Goal: Information Seeking & Learning: Learn about a topic

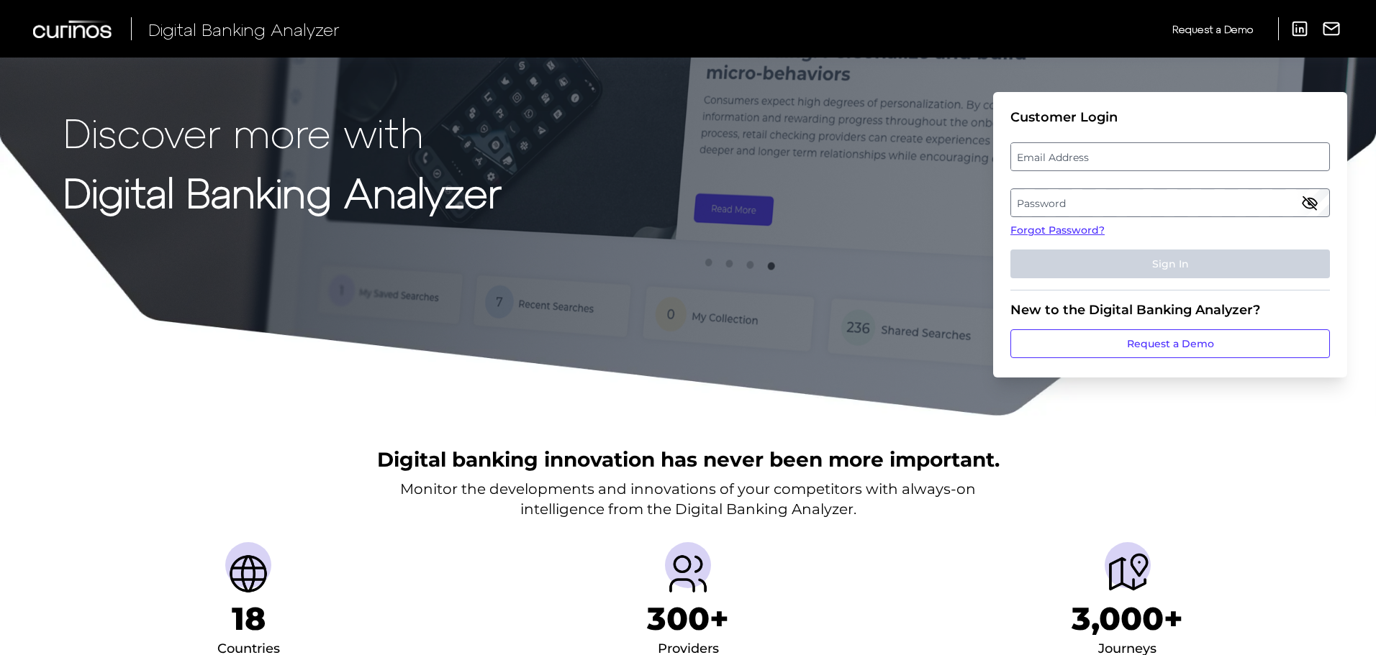
click at [1108, 157] on label "Email Address" at bounding box center [1169, 157] width 317 height 26
click at [1108, 157] on input "email" at bounding box center [1169, 156] width 319 height 29
type input "[PERSON_NAME][EMAIL_ADDRESS][PERSON_NAME][PERSON_NAME][DOMAIN_NAME]"
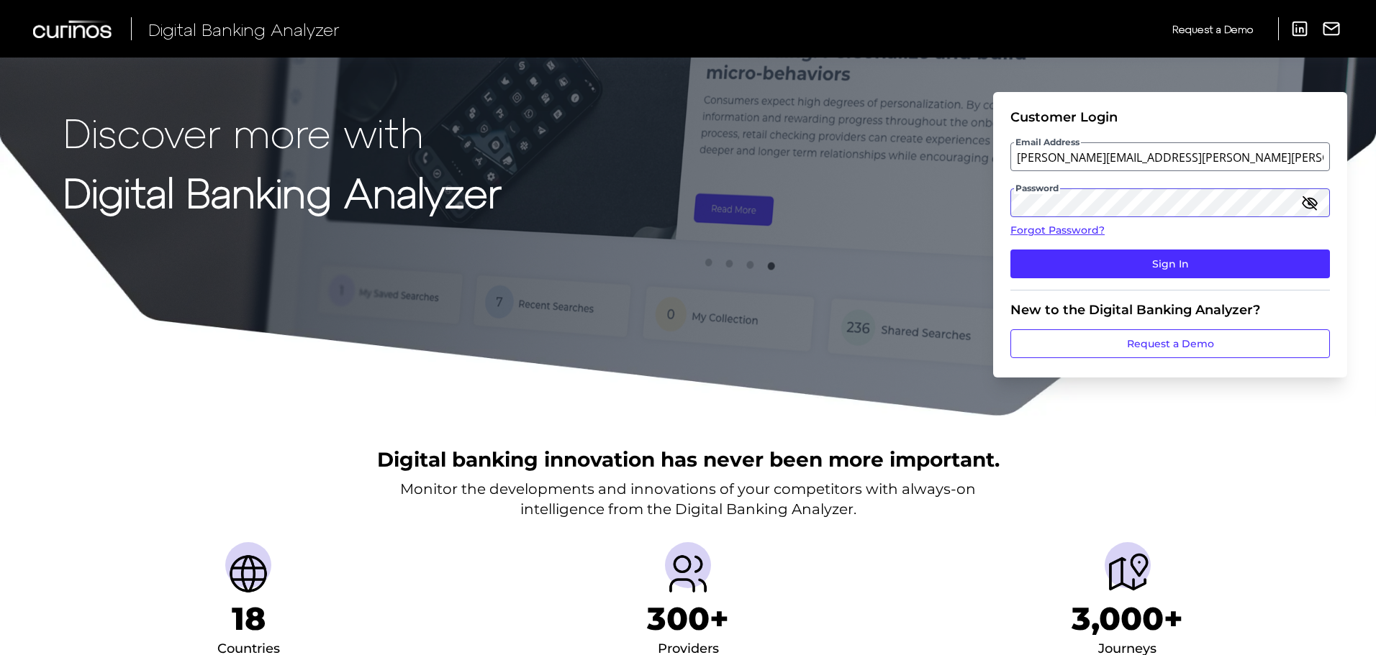
click at [1010, 250] on button "Sign In" at bounding box center [1169, 264] width 319 height 29
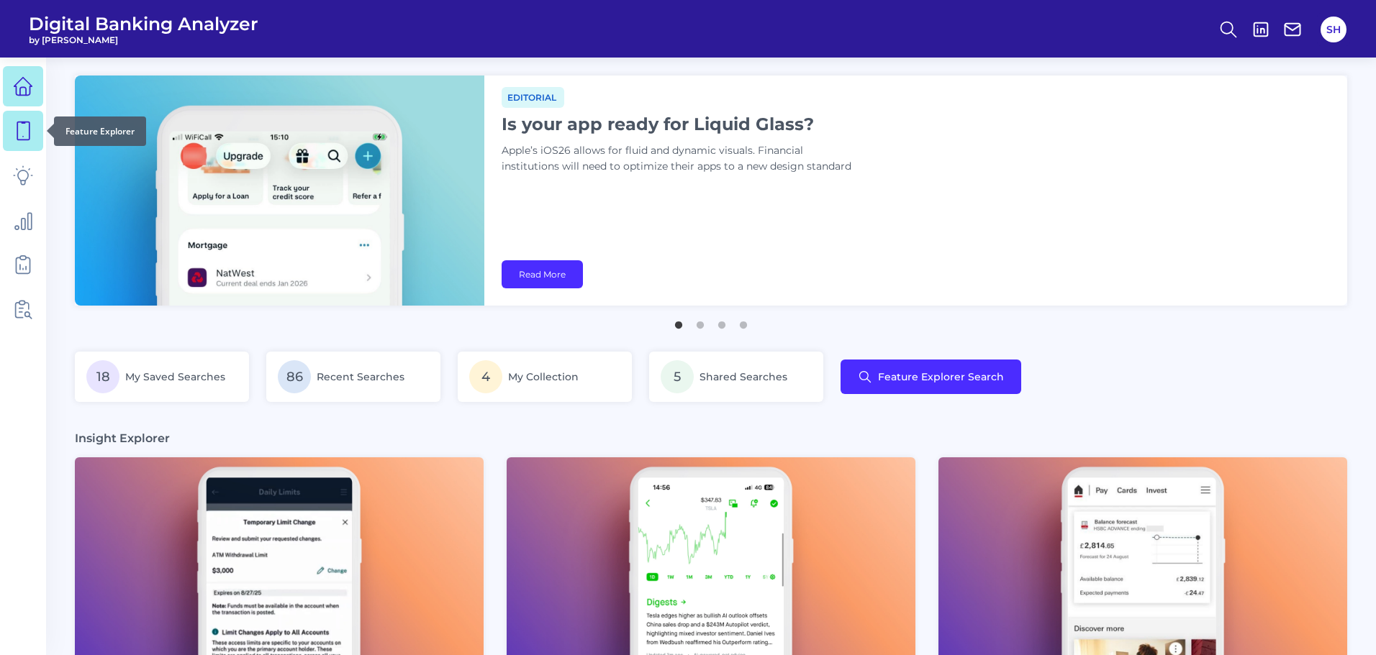
click at [13, 125] on icon at bounding box center [23, 131] width 20 height 20
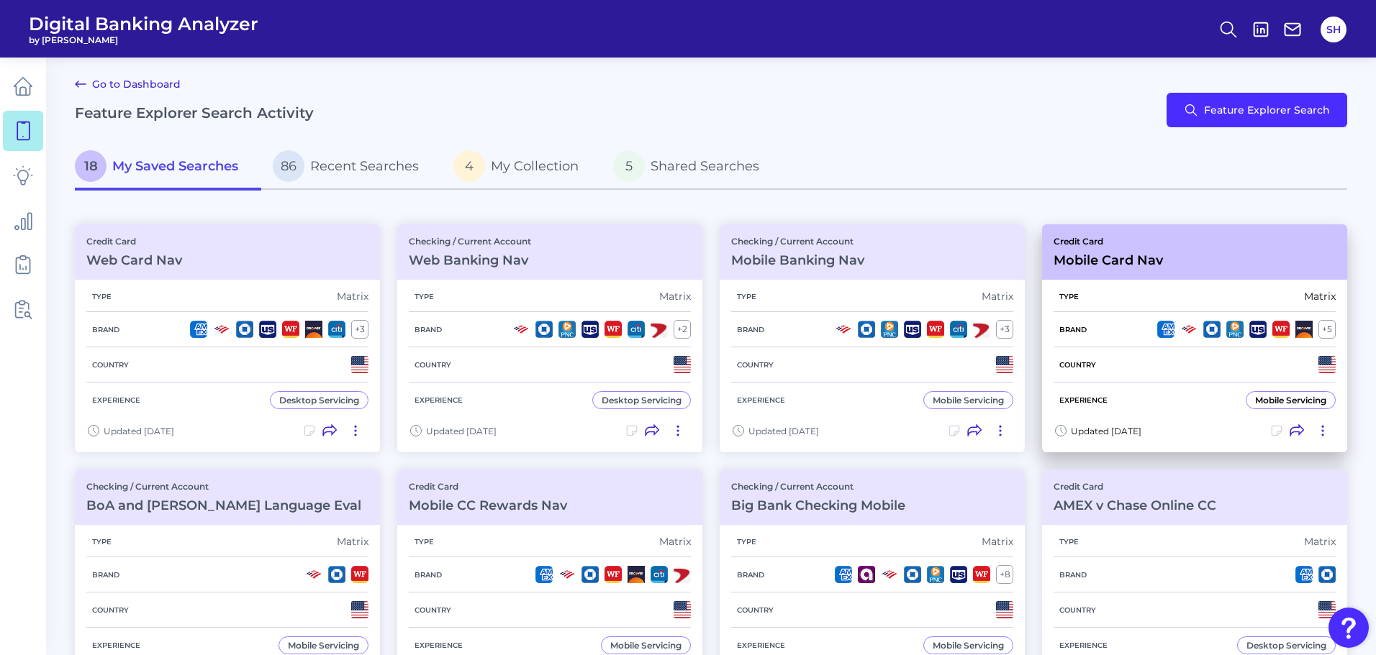
click at [1171, 271] on div "Credit Card Mobile Card Nav" at bounding box center [1194, 251] width 305 height 55
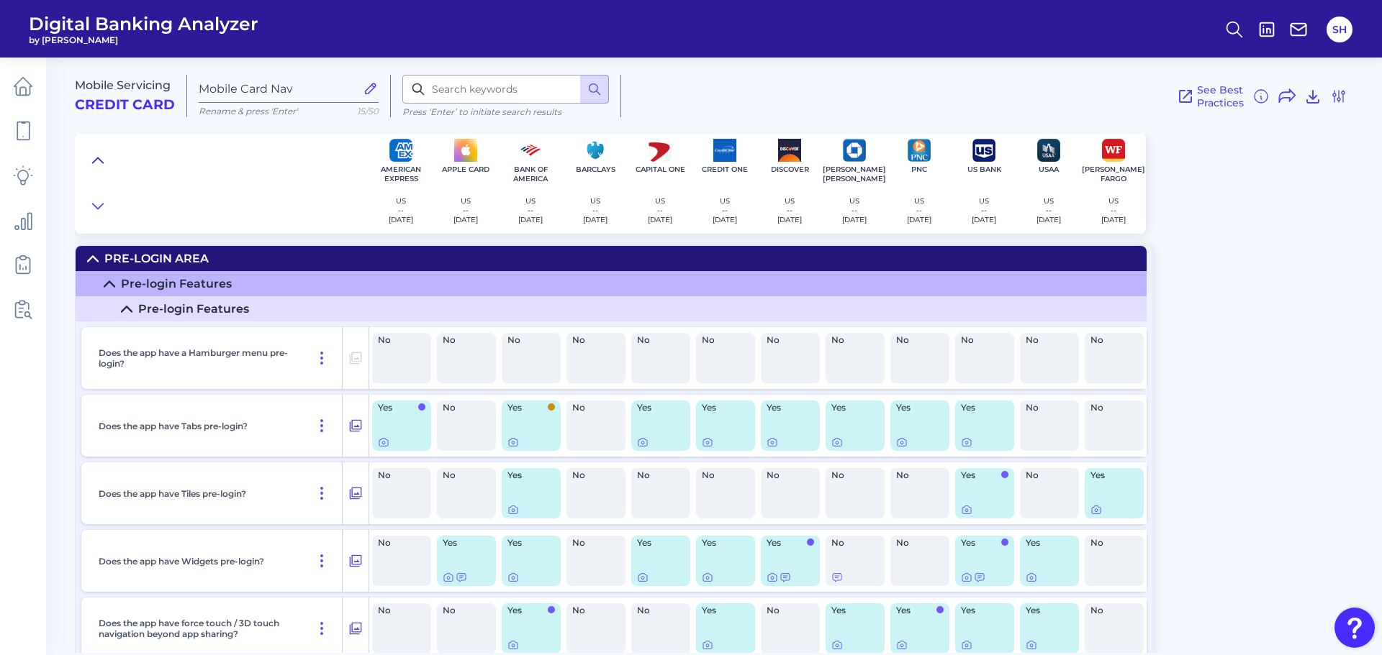
click at [95, 161] on icon at bounding box center [98, 160] width 10 height 5
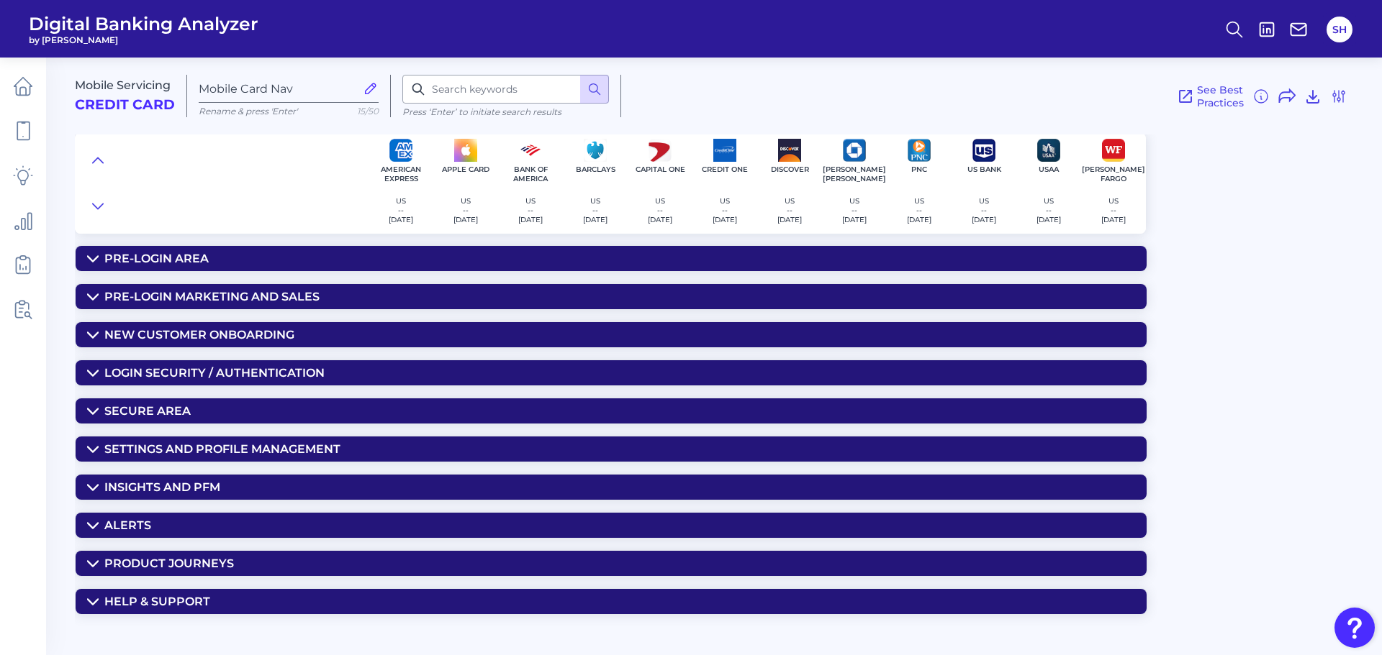
click at [237, 366] on summary "Login Security / Authentication" at bounding box center [611, 372] width 1071 height 25
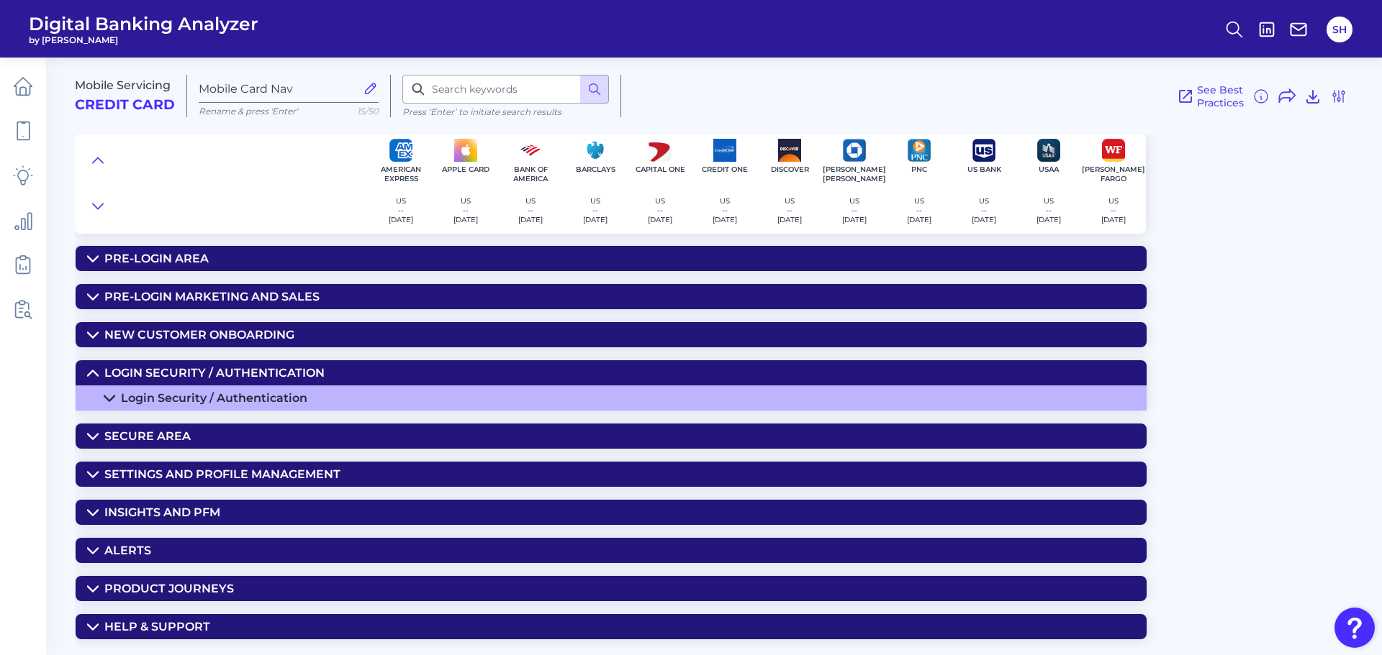
click at [212, 428] on summary "Secure Area" at bounding box center [611, 436] width 1071 height 25
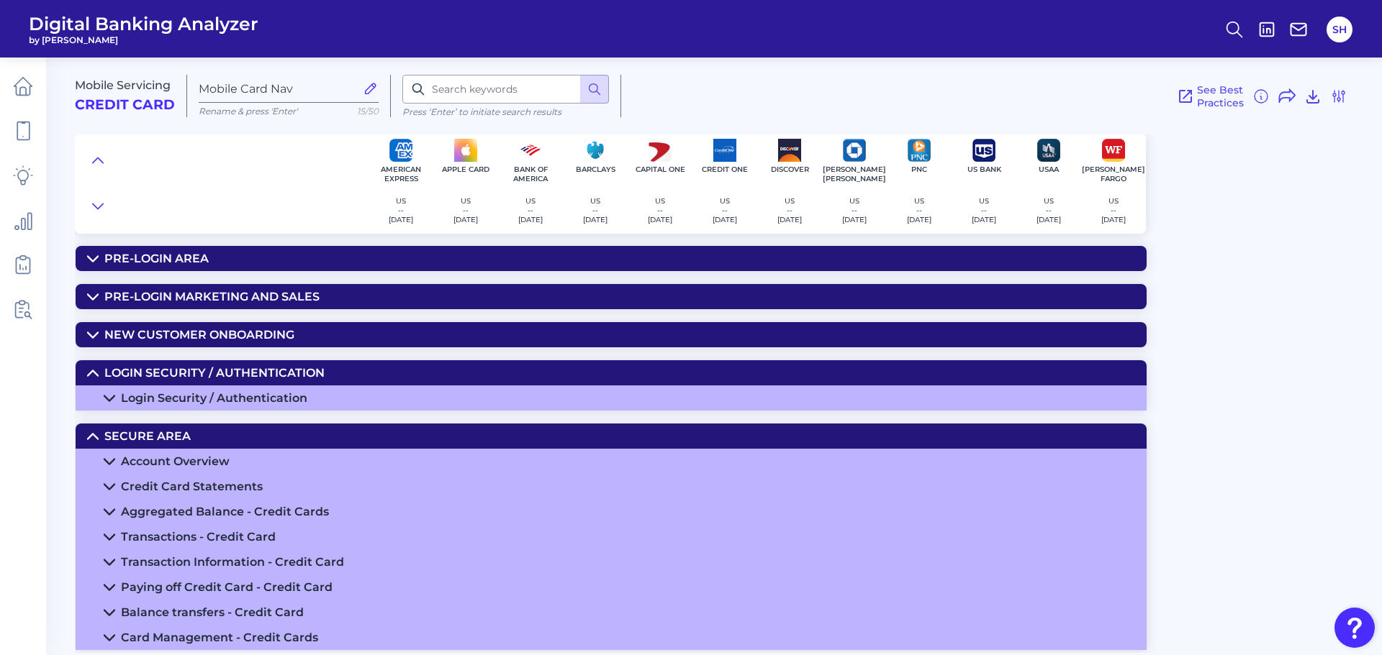
click at [207, 461] on div "Account Overview" at bounding box center [175, 462] width 109 height 14
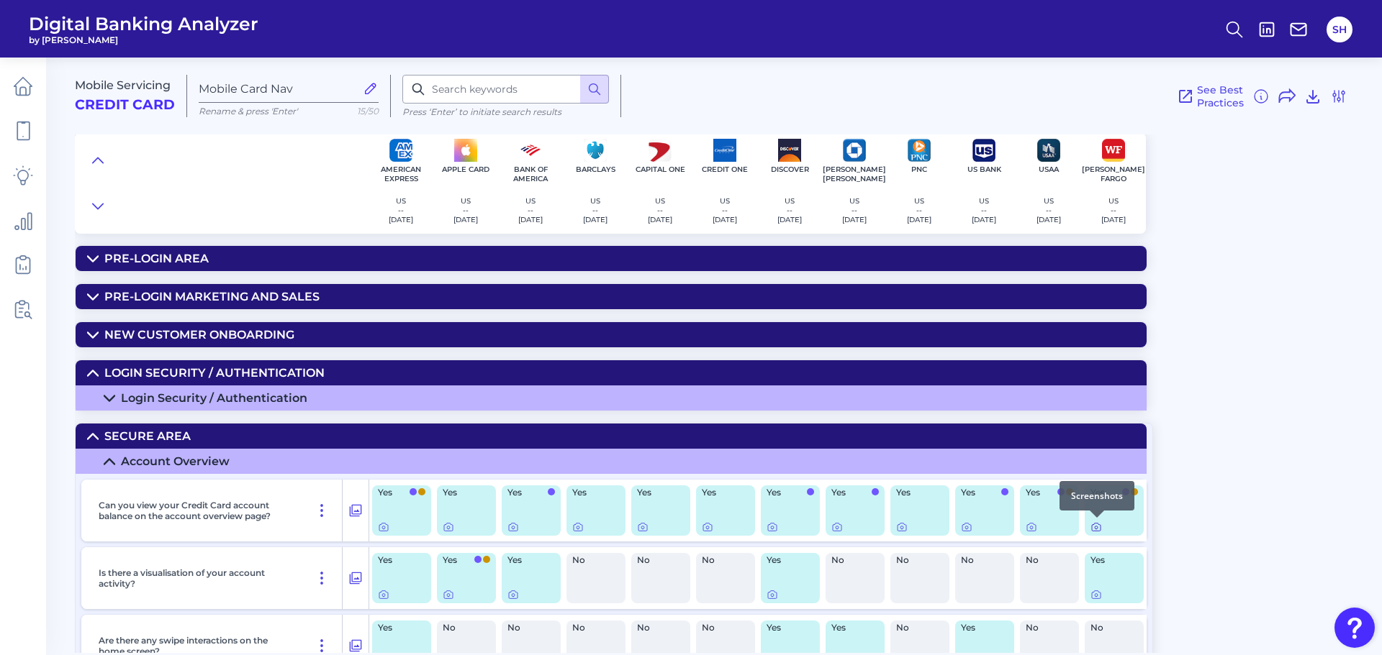
click at [1094, 529] on icon at bounding box center [1095, 528] width 3 height 3
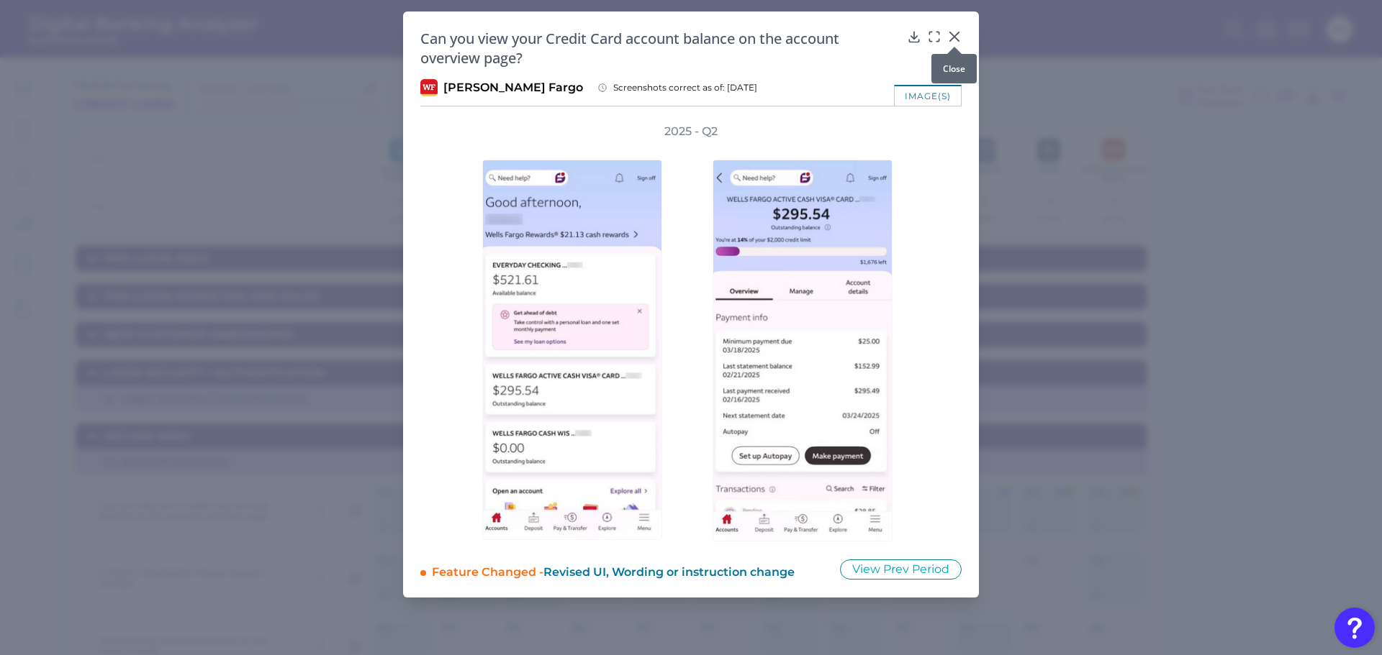
click at [960, 35] on icon at bounding box center [954, 37] width 14 height 14
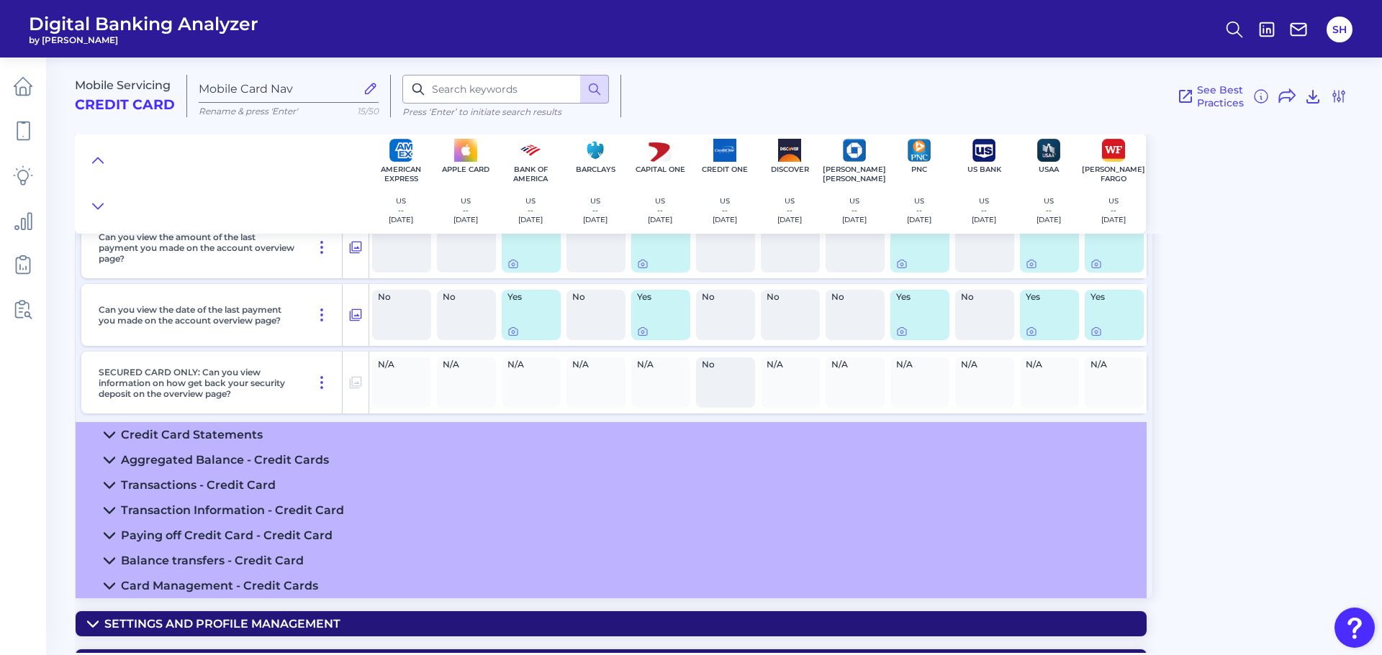
scroll to position [1144, 0]
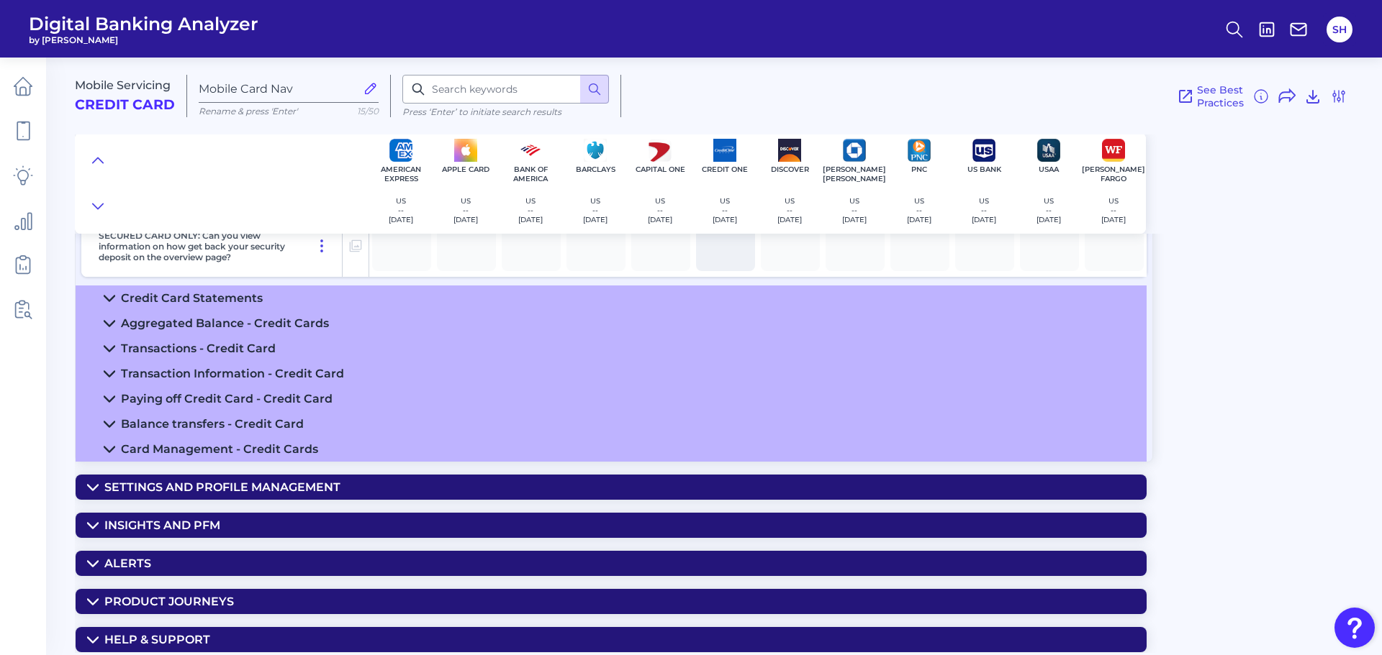
click at [240, 523] on summary "Insights and PFM" at bounding box center [611, 525] width 1071 height 25
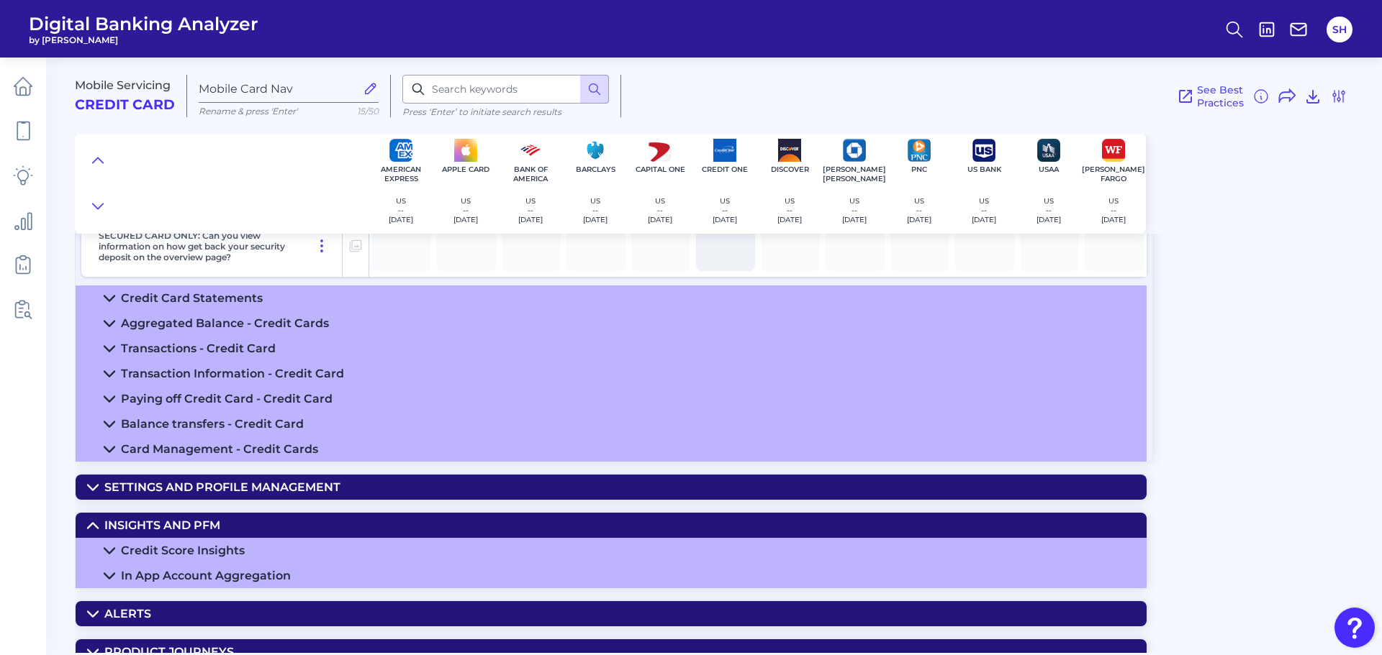
click at [697, 550] on summary "Credit Score Insights" at bounding box center [611, 550] width 1071 height 25
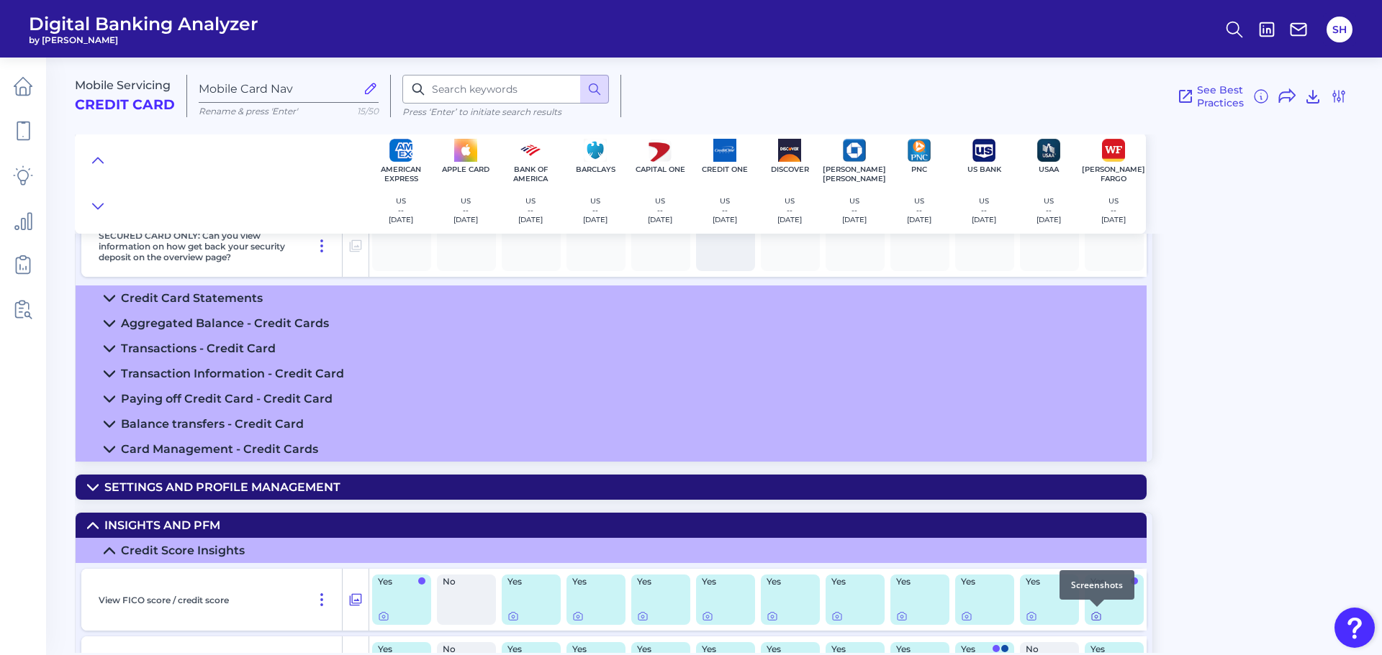
click at [1092, 614] on icon at bounding box center [1096, 617] width 9 height 8
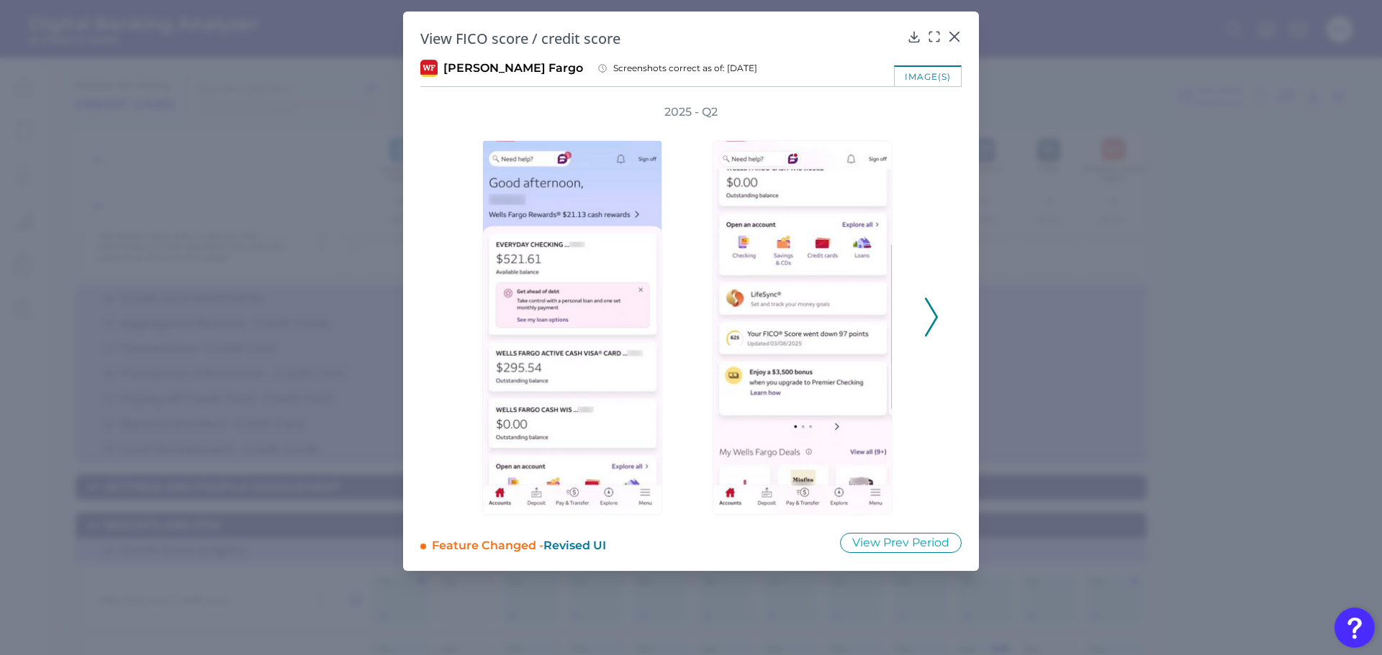
click at [930, 321] on icon at bounding box center [931, 317] width 13 height 39
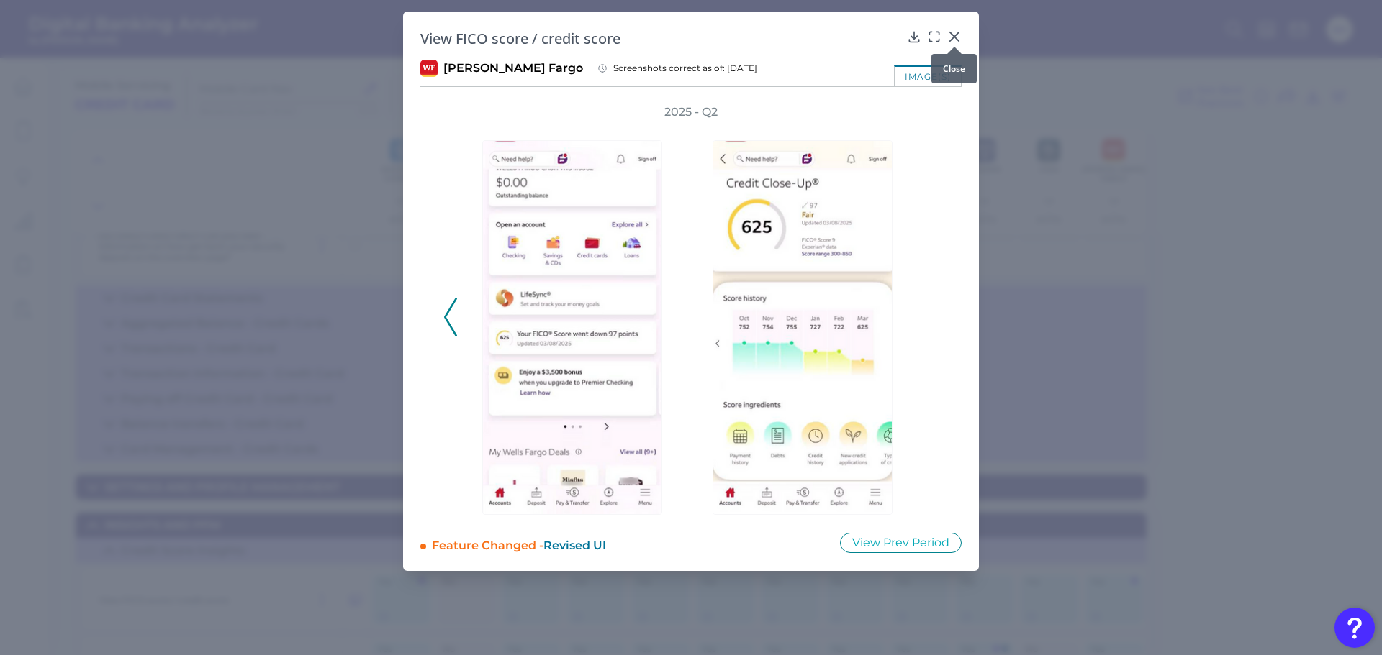
click at [953, 37] on icon at bounding box center [954, 36] width 9 height 9
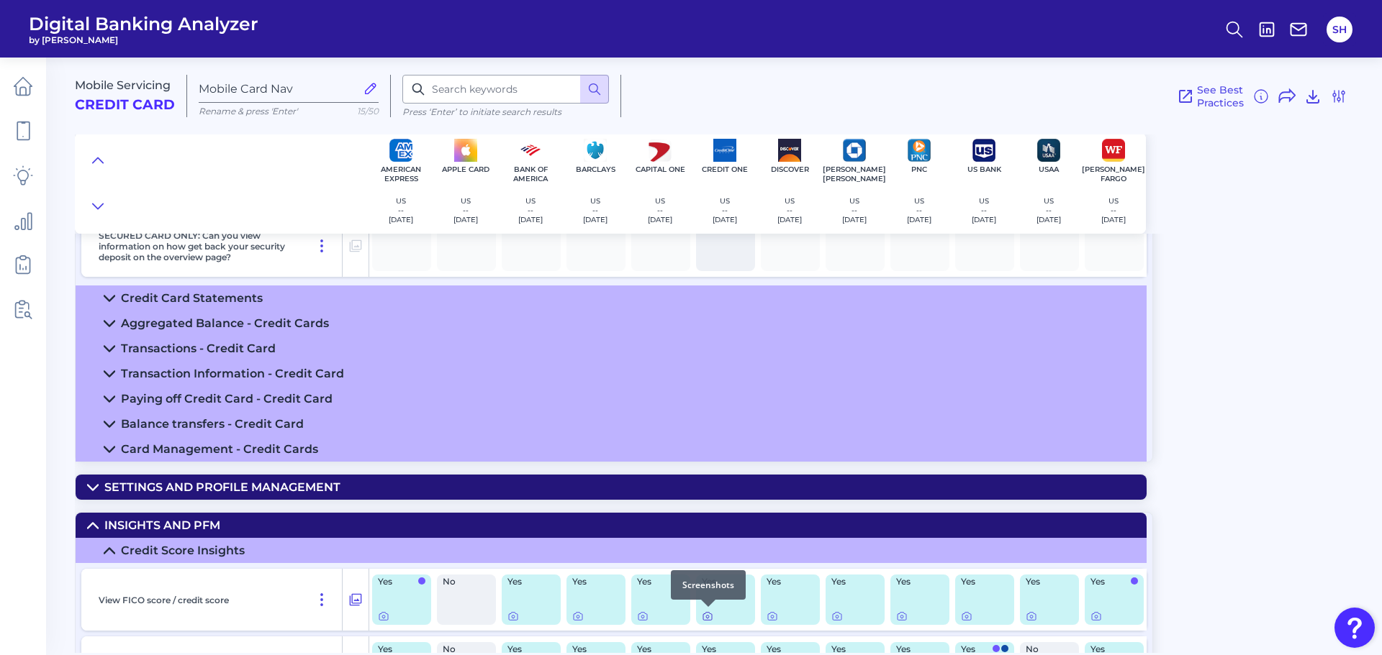
click at [706, 614] on icon at bounding box center [708, 617] width 12 height 12
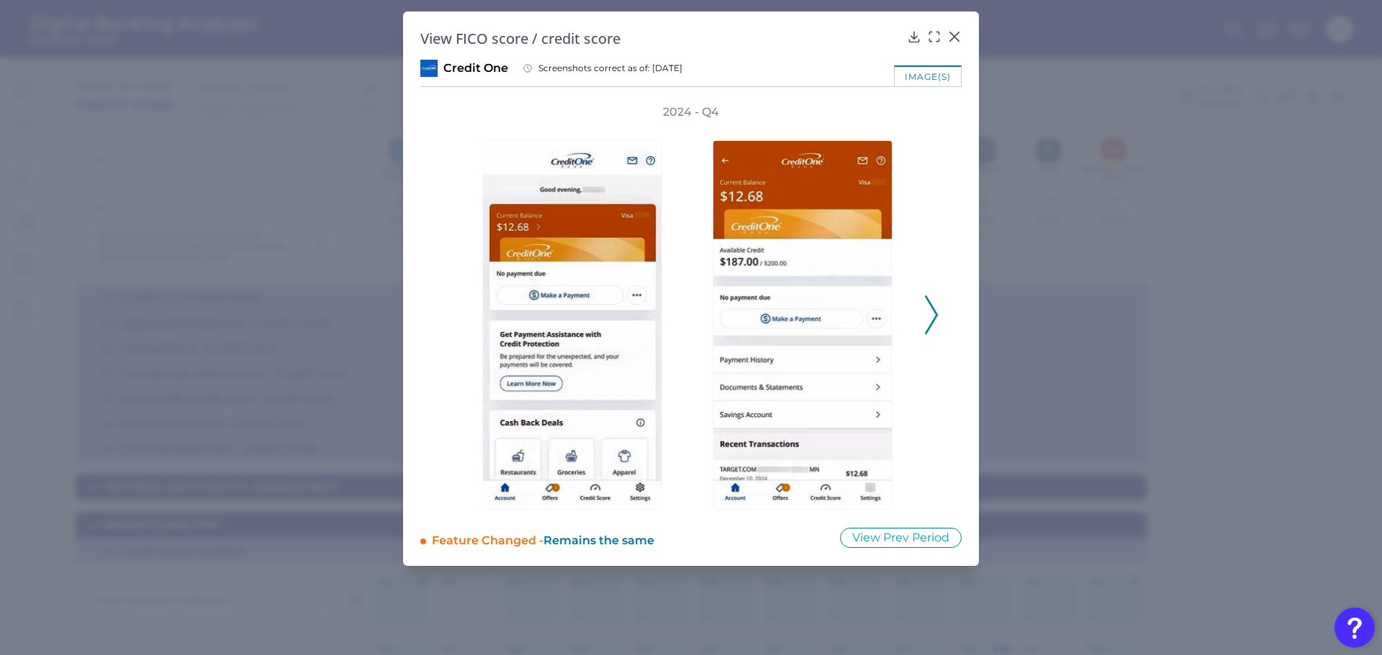
click at [930, 314] on icon at bounding box center [931, 315] width 13 height 39
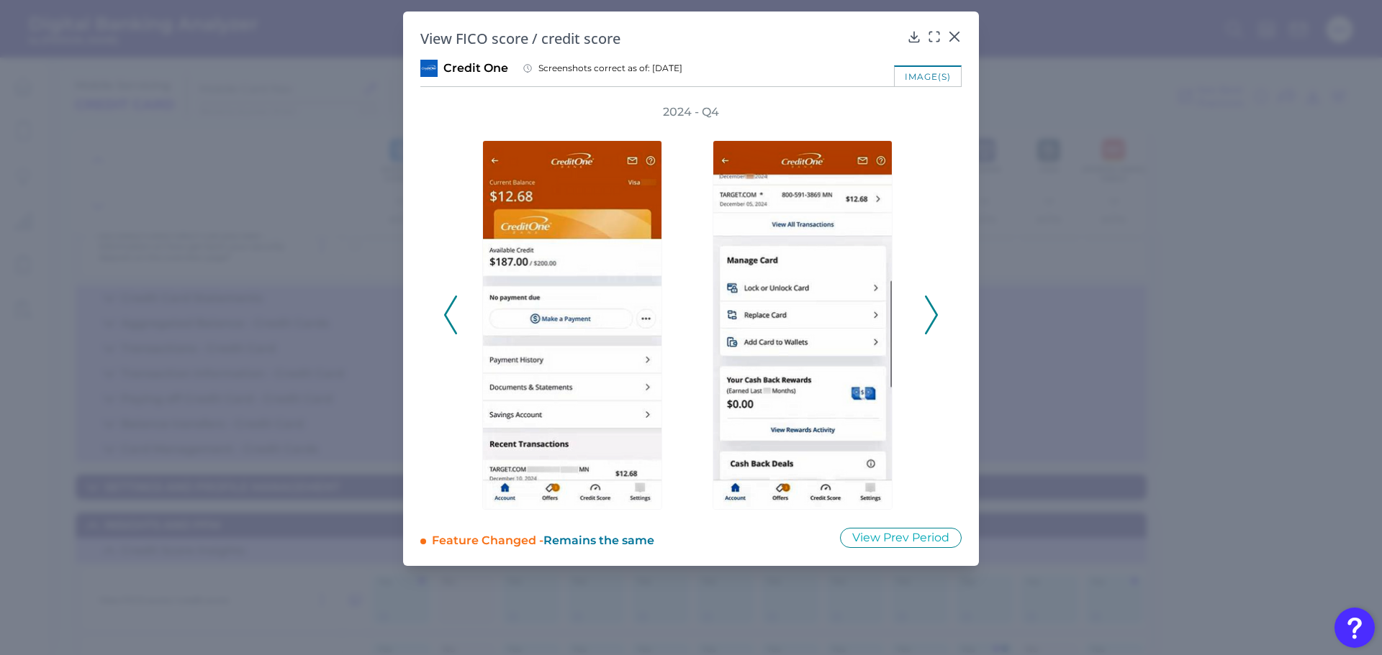
click at [953, 28] on div "View FICO score / credit score Credit One Screenshots correct as of: [DATE] ima…" at bounding box center [691, 289] width 576 height 555
click at [953, 40] on div at bounding box center [954, 47] width 14 height 14
click at [953, 36] on icon at bounding box center [954, 36] width 9 height 9
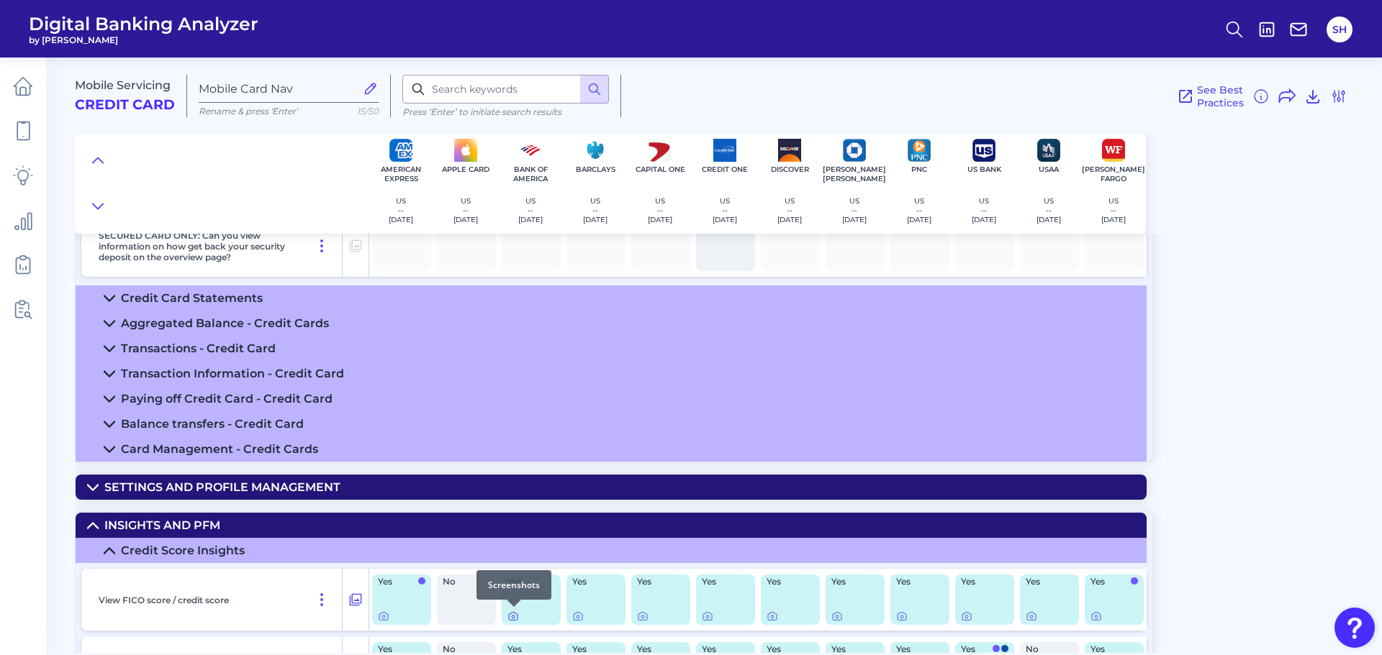
click at [512, 620] on icon at bounding box center [513, 617] width 9 height 8
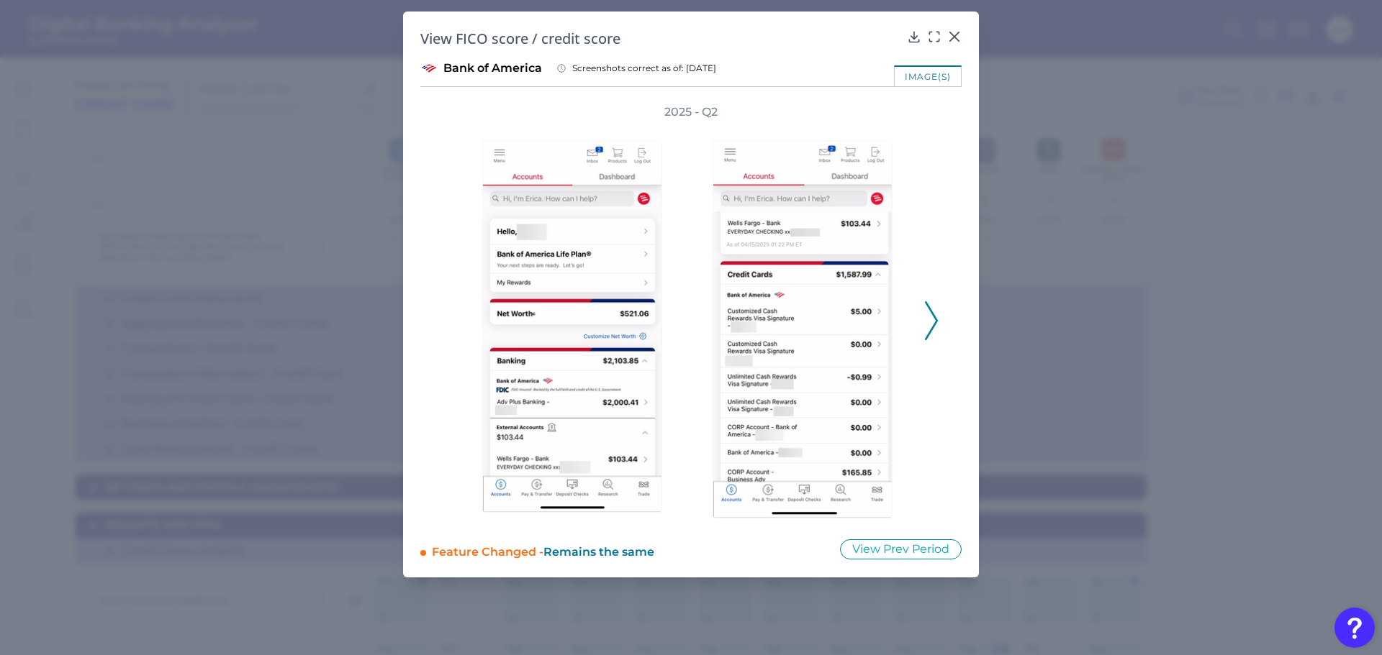
click at [928, 312] on icon at bounding box center [931, 320] width 13 height 39
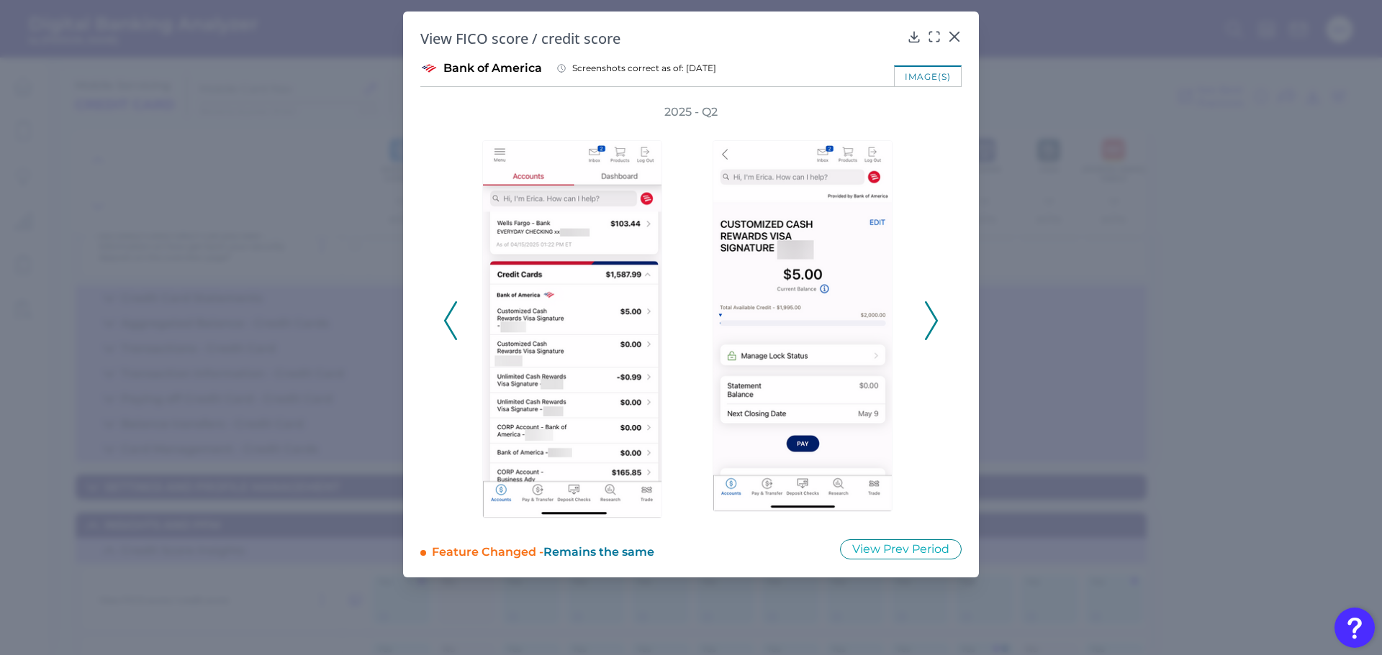
click at [928, 312] on icon at bounding box center [931, 320] width 13 height 39
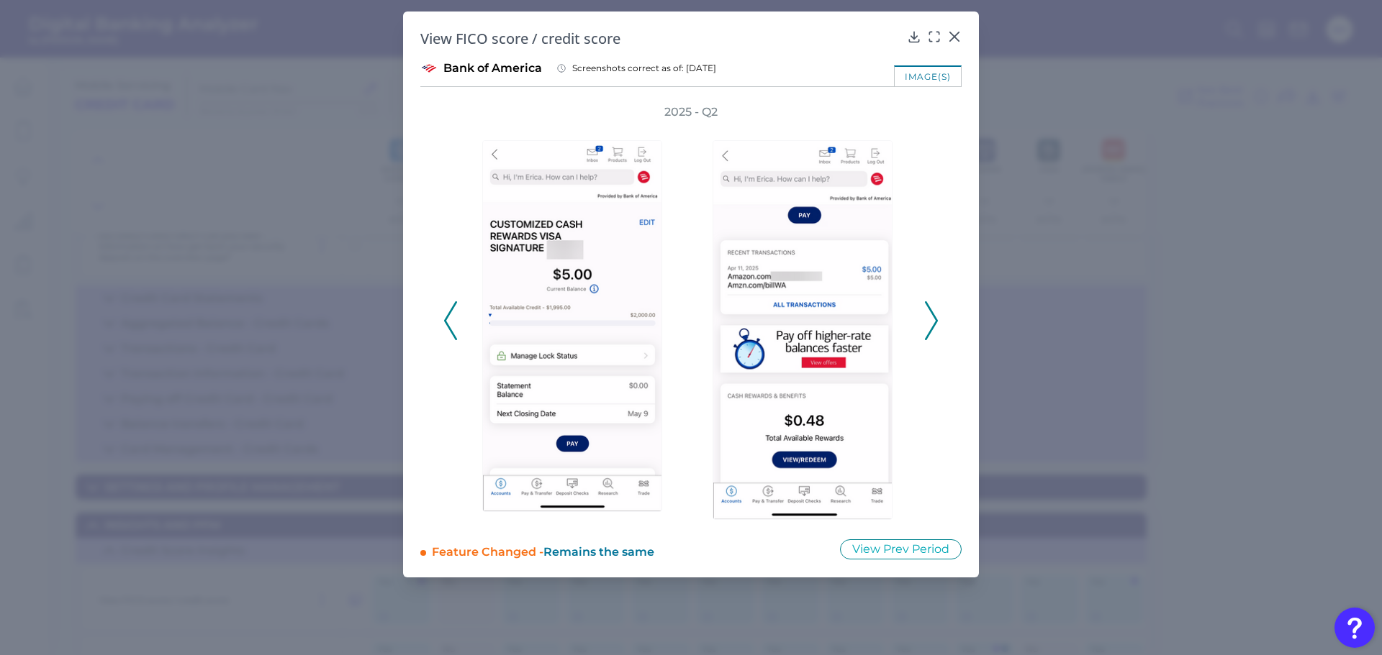
click at [928, 312] on icon at bounding box center [931, 320] width 13 height 39
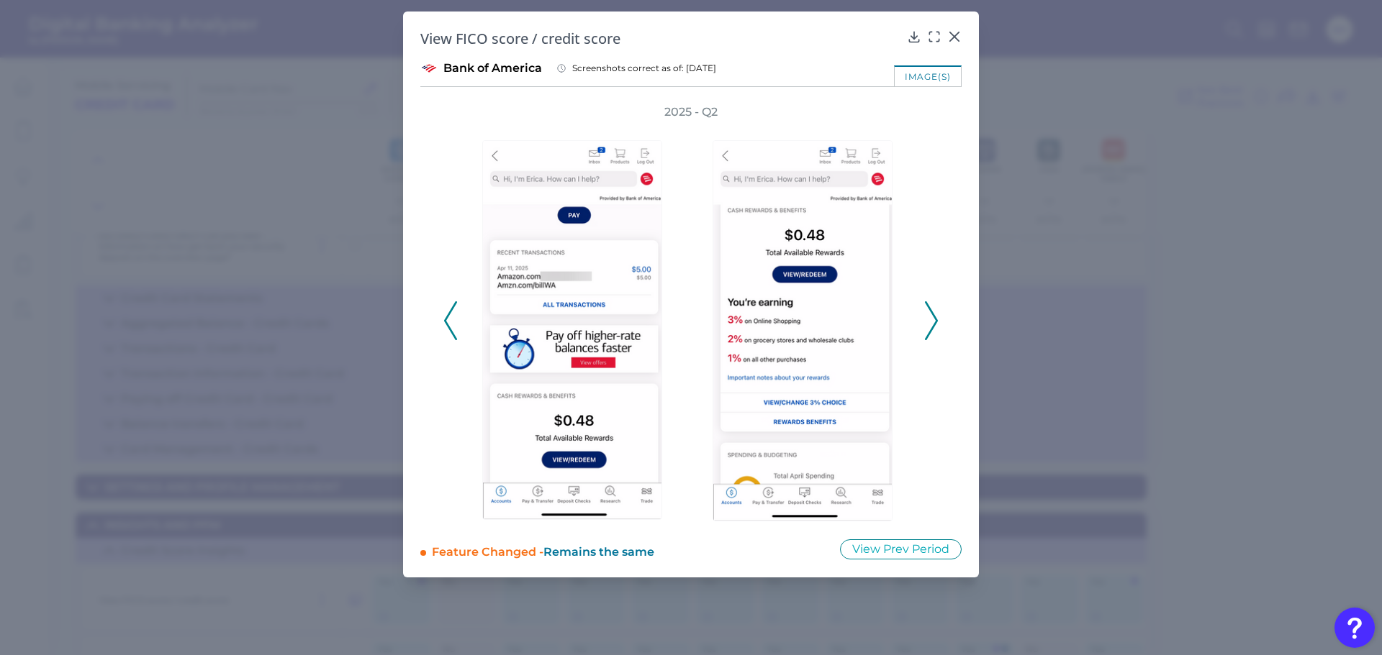
click at [928, 312] on icon at bounding box center [931, 320] width 13 height 39
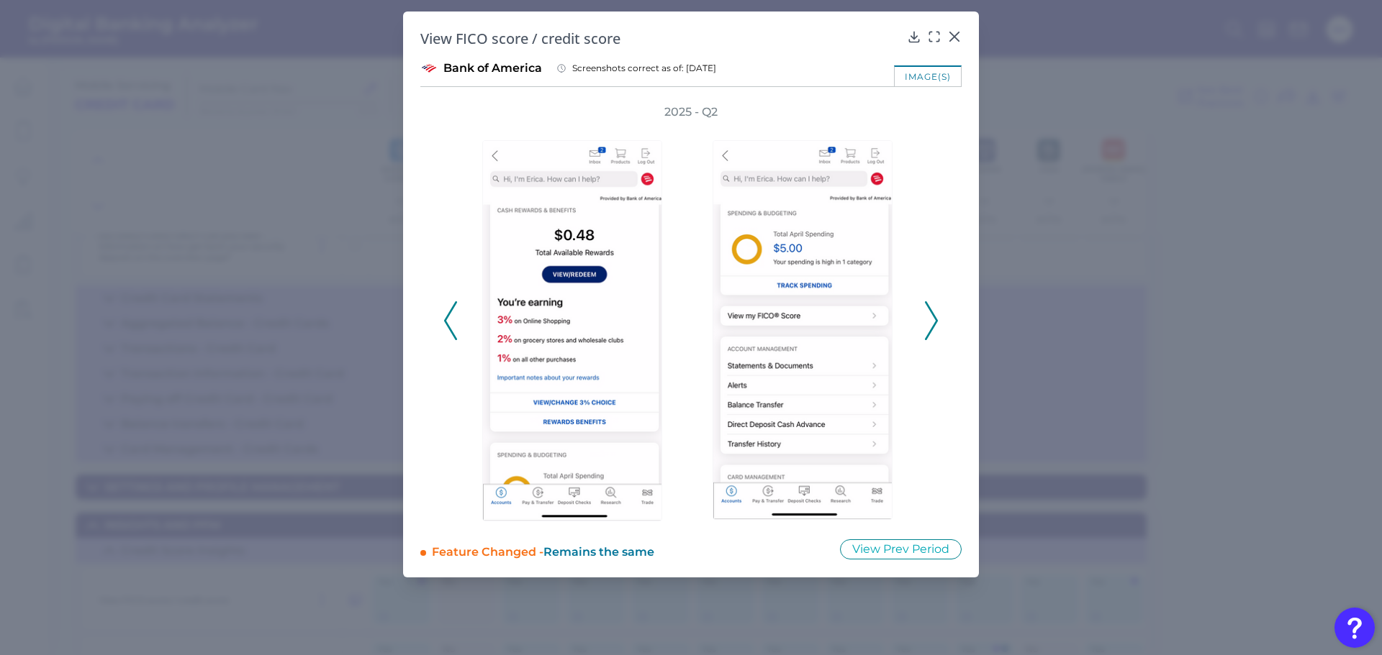
click at [928, 312] on icon at bounding box center [931, 320] width 13 height 39
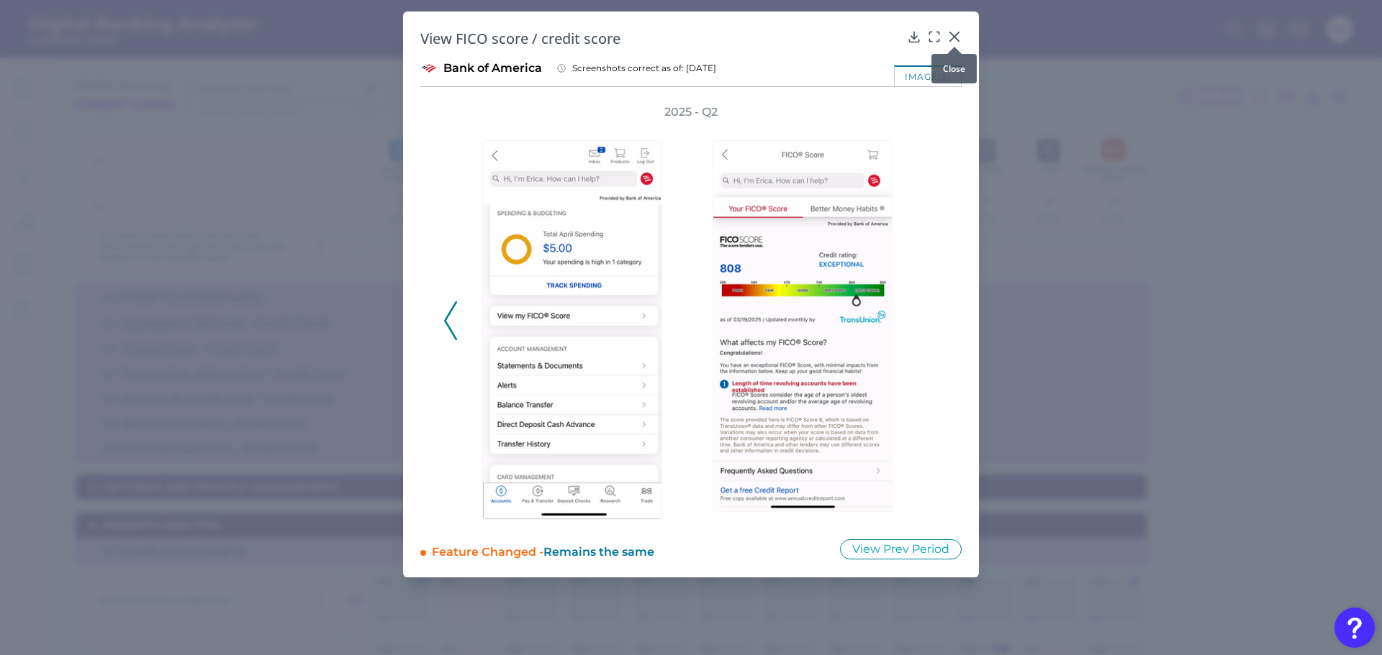
click at [951, 37] on icon at bounding box center [954, 37] width 14 height 14
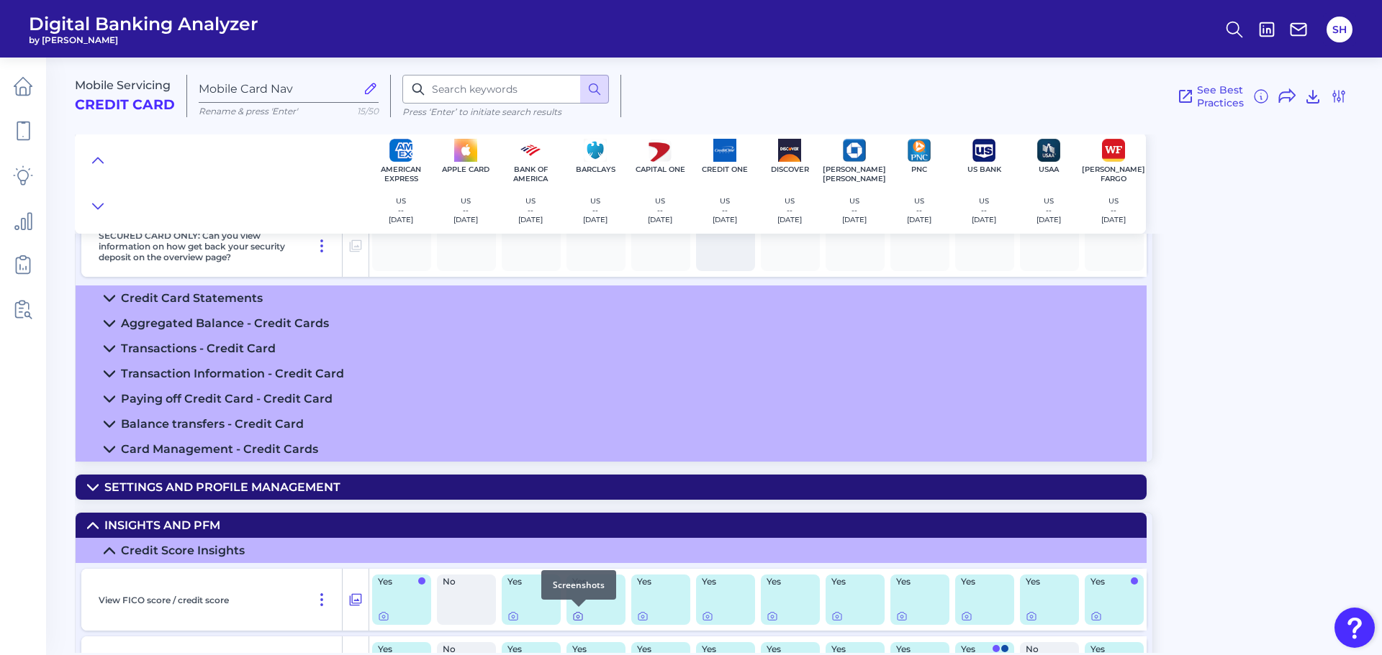
click at [579, 619] on icon at bounding box center [578, 617] width 12 height 12
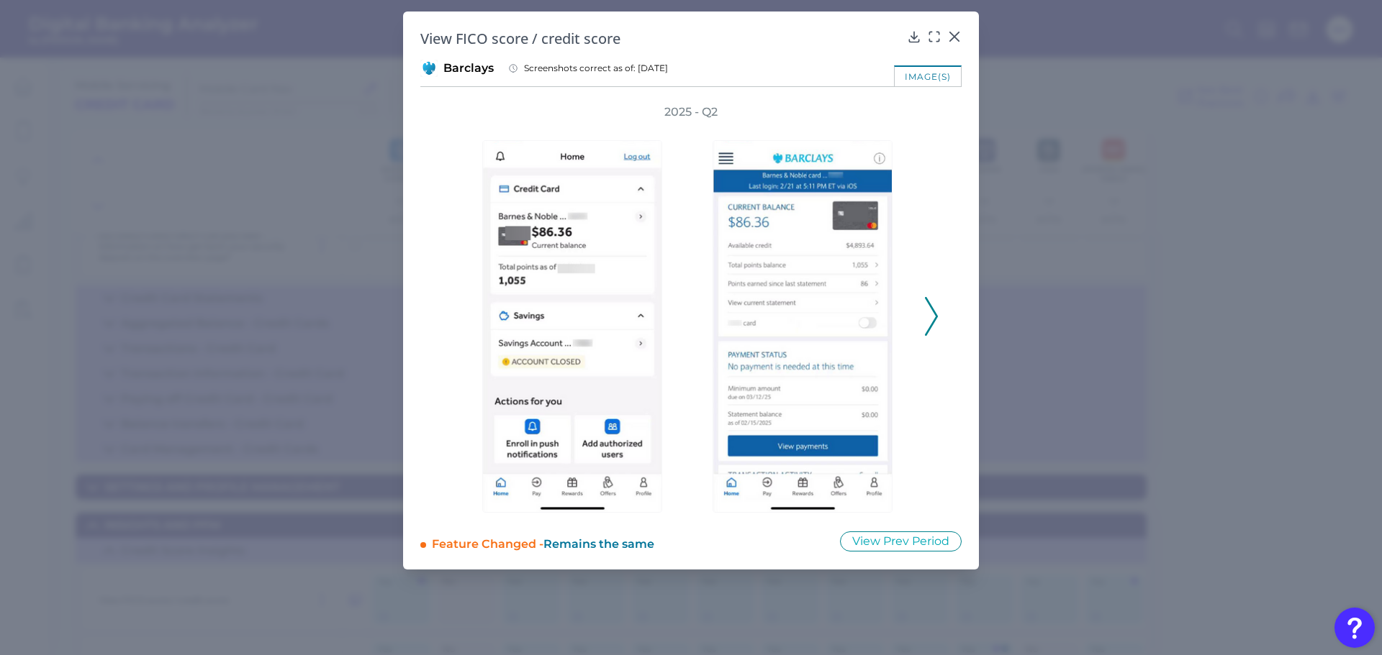
click at [927, 312] on icon at bounding box center [931, 316] width 13 height 39
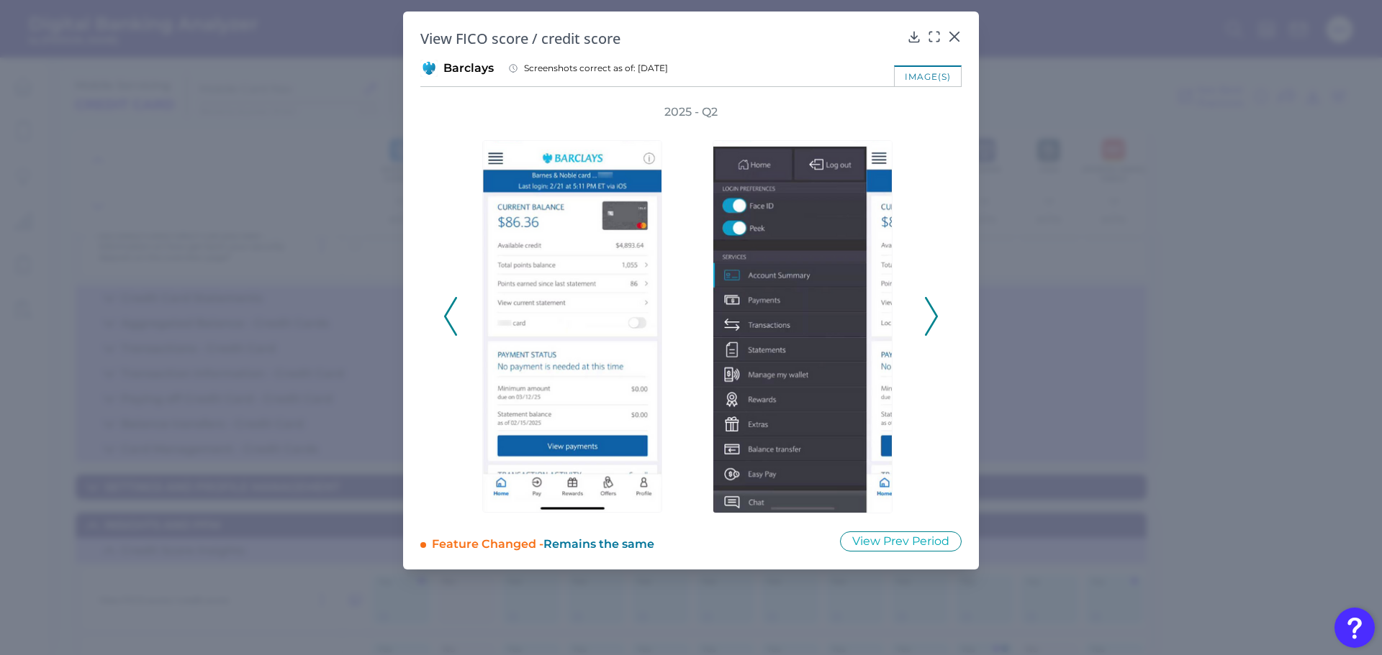
click at [927, 312] on icon at bounding box center [931, 316] width 13 height 39
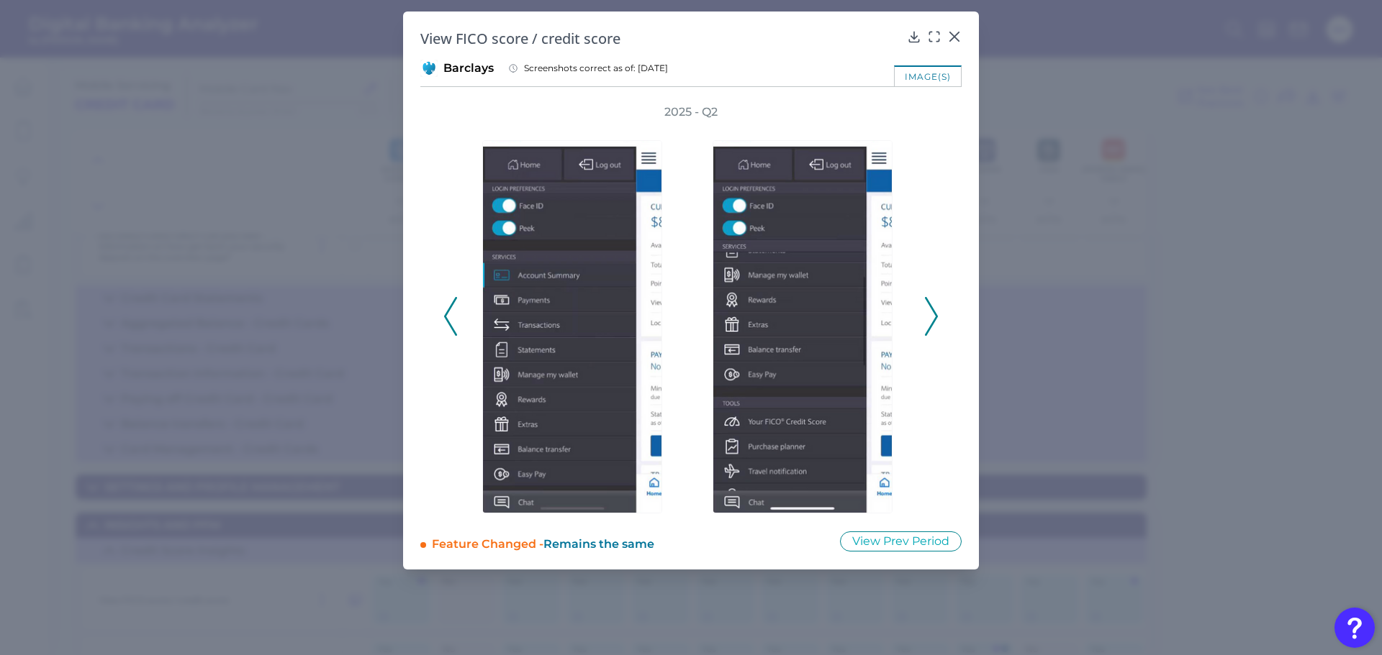
click at [927, 312] on icon at bounding box center [931, 316] width 13 height 39
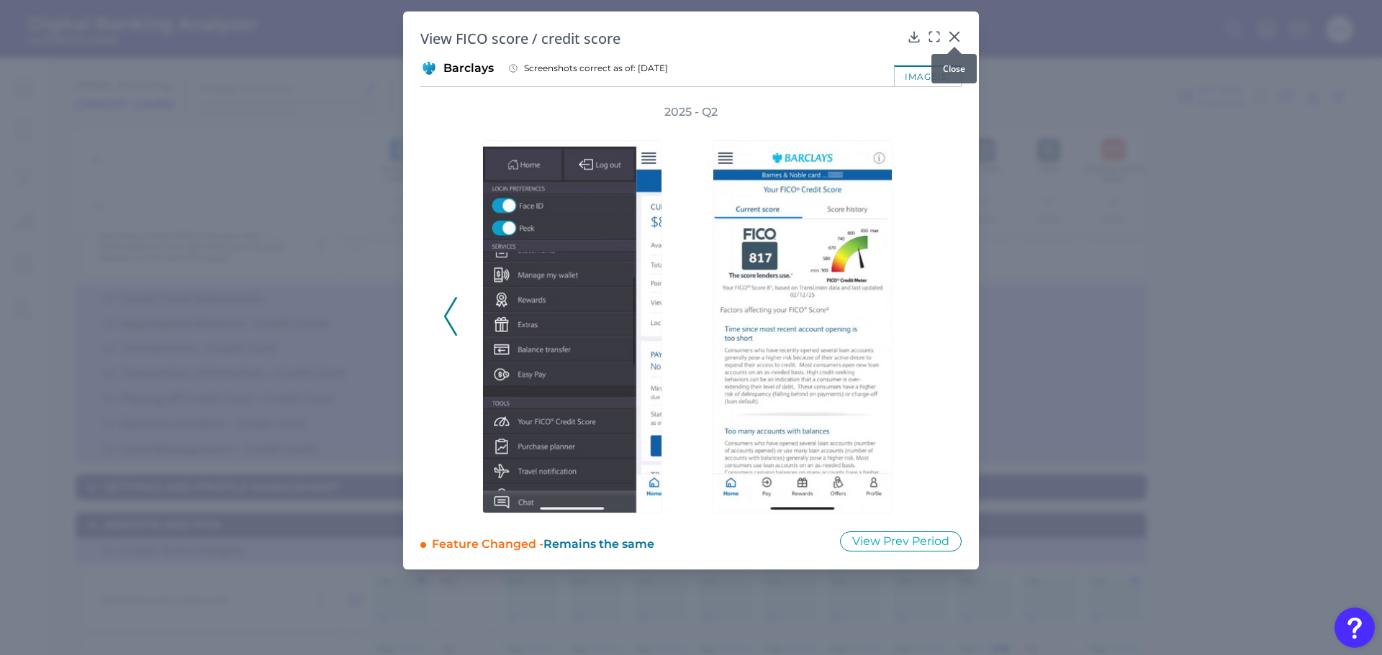
click at [957, 34] on icon at bounding box center [954, 36] width 9 height 9
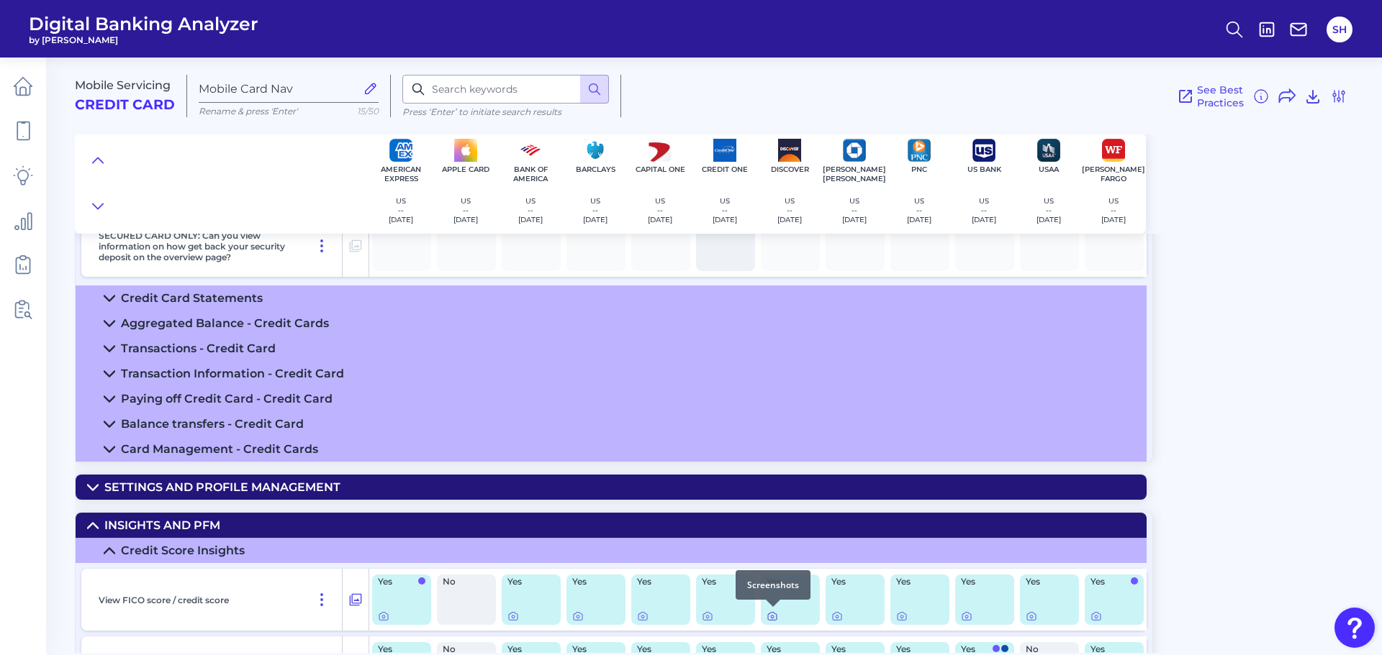
click at [769, 617] on icon at bounding box center [772, 617] width 12 height 12
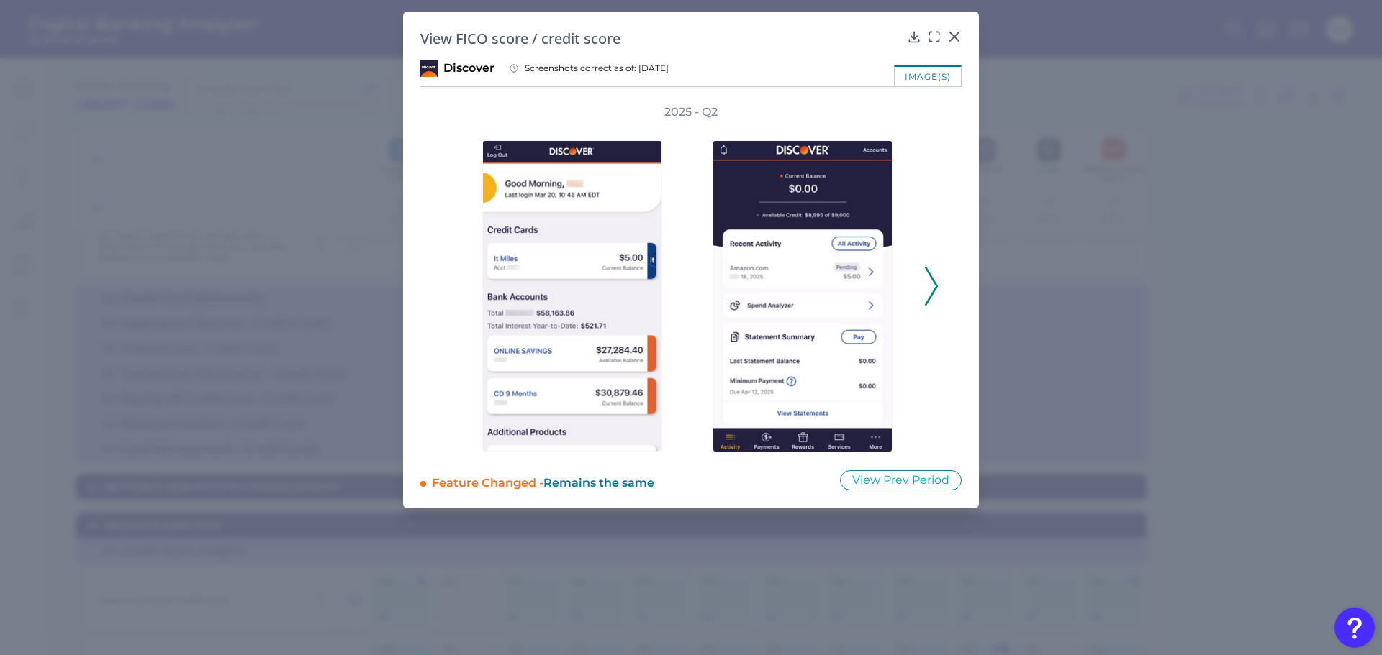
click at [935, 291] on polyline at bounding box center [930, 286] width 11 height 37
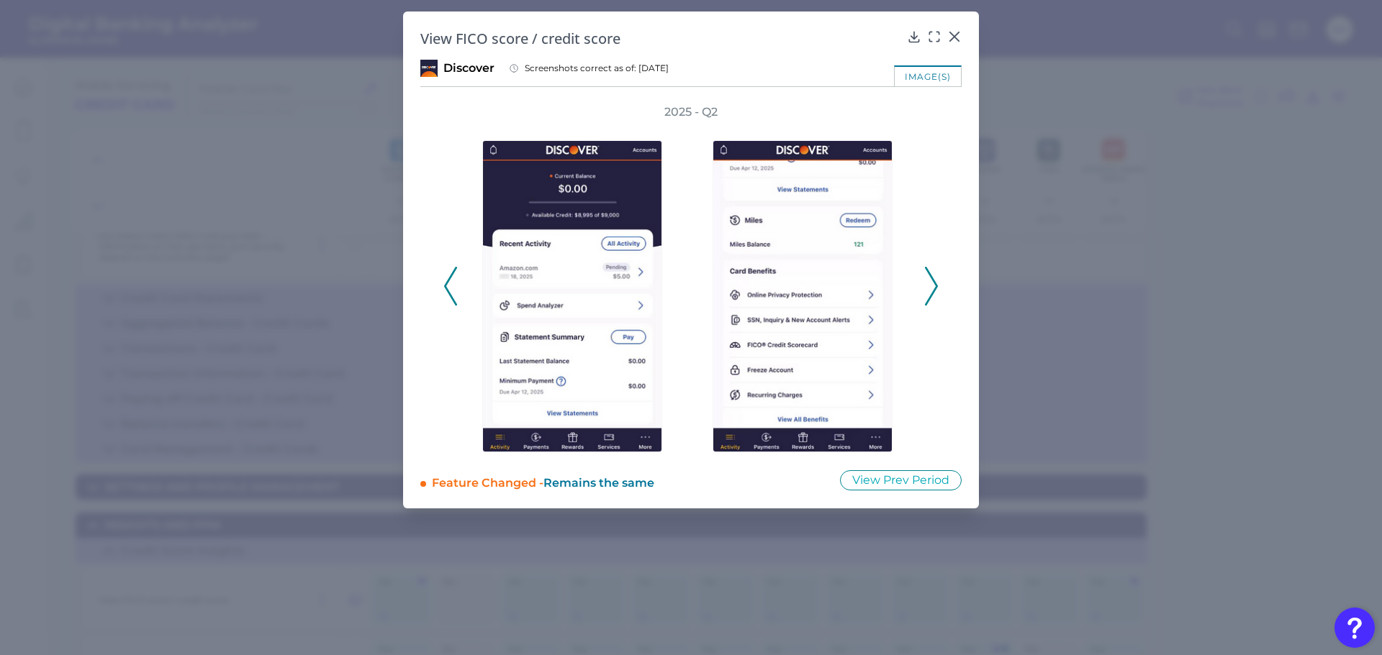
click at [935, 291] on polyline at bounding box center [930, 286] width 11 height 37
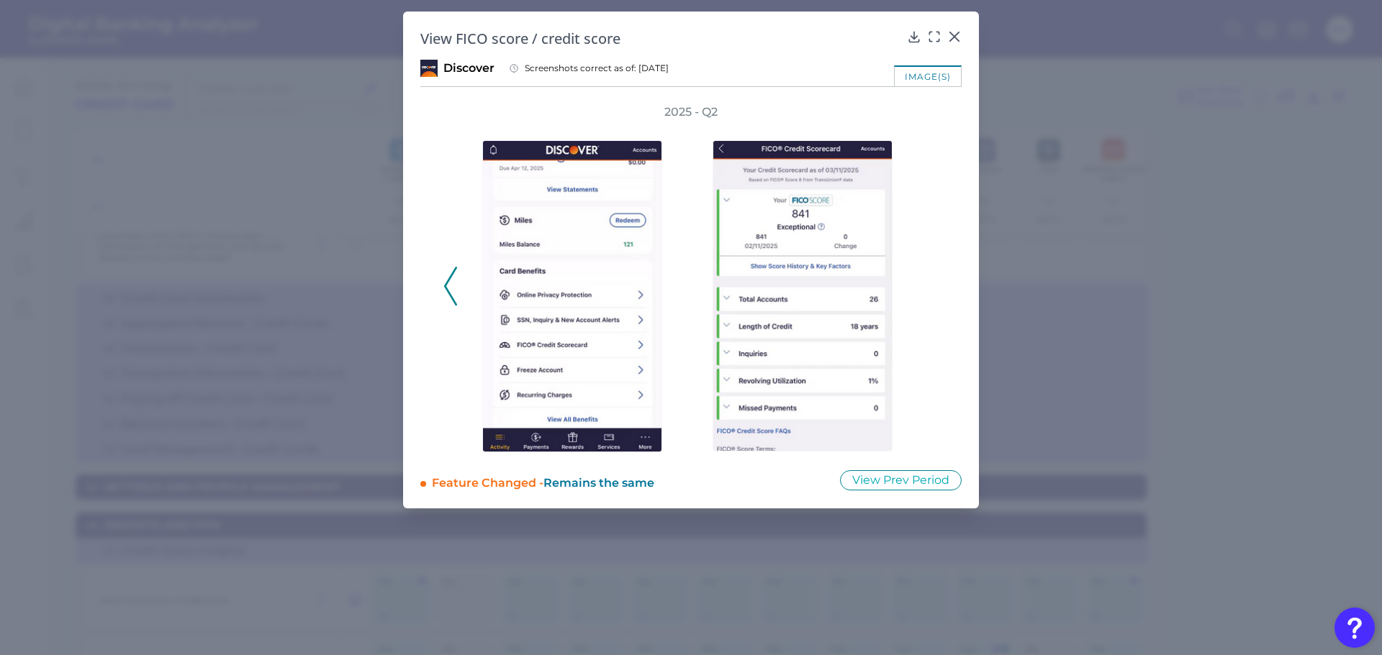
click at [445, 285] on polyline at bounding box center [450, 286] width 11 height 37
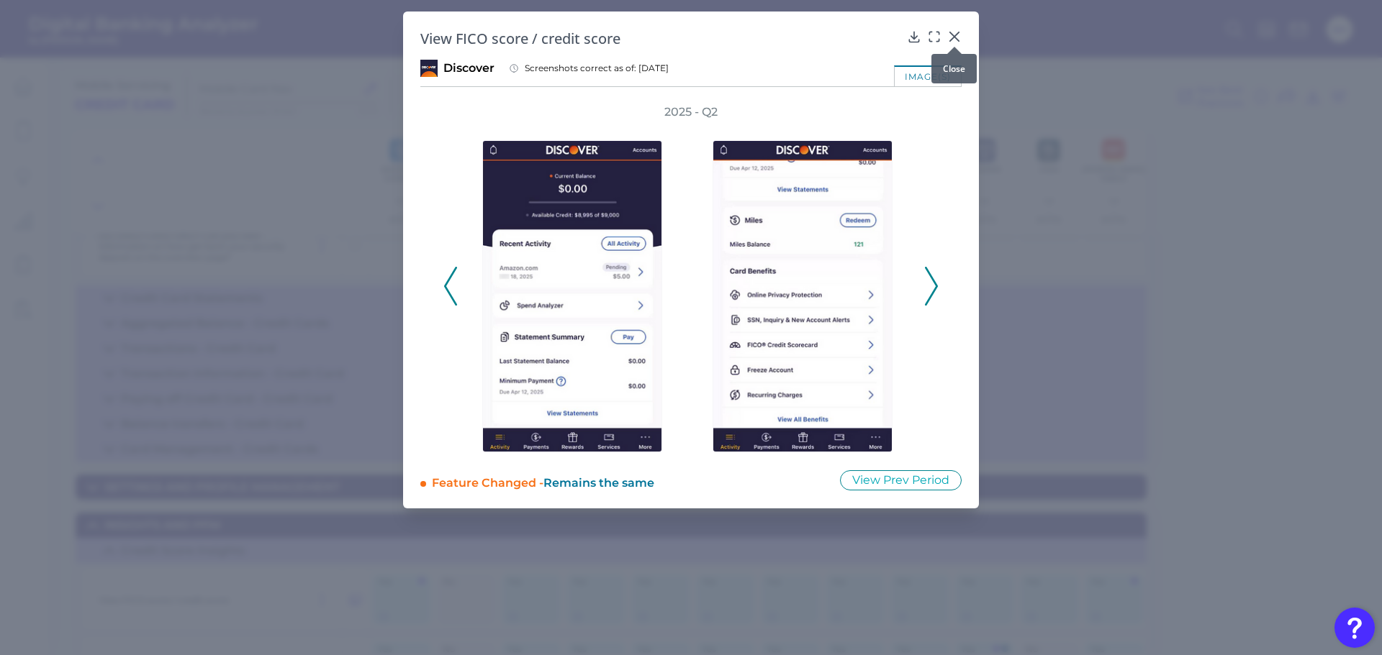
click at [953, 34] on icon at bounding box center [954, 37] width 14 height 14
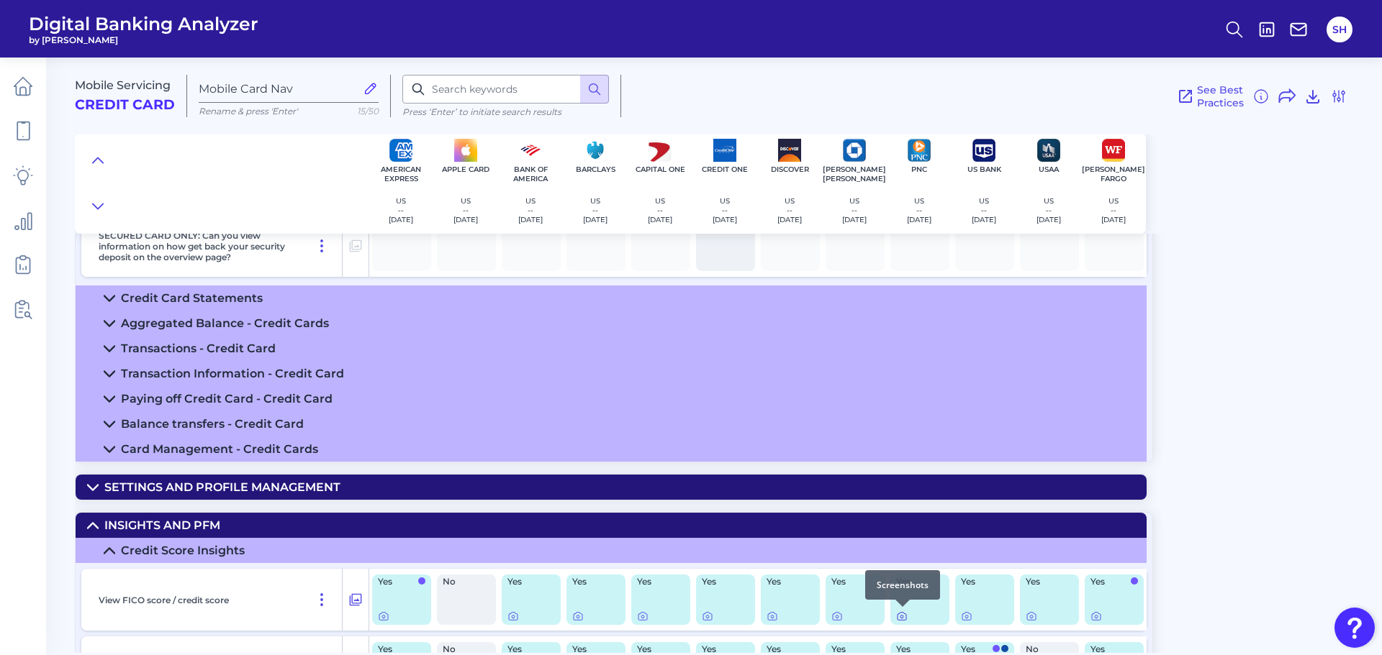
click at [901, 620] on icon at bounding box center [901, 617] width 9 height 8
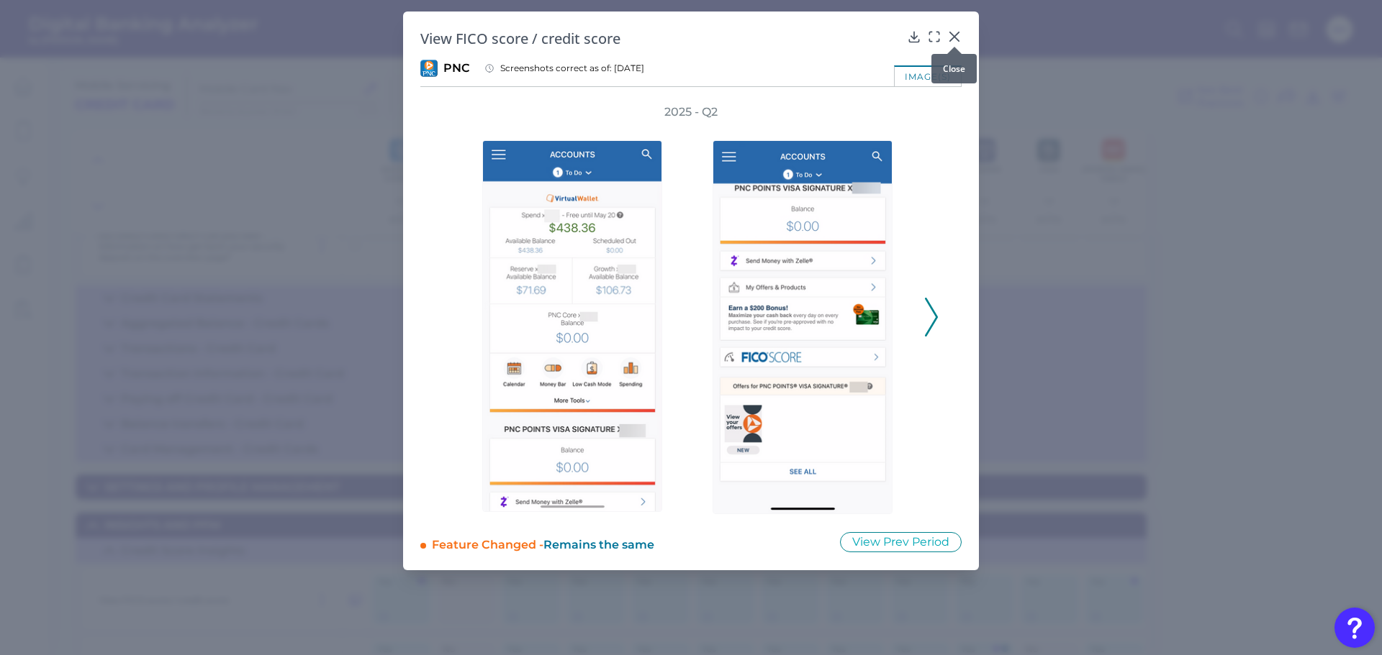
click at [953, 33] on icon at bounding box center [954, 37] width 14 height 14
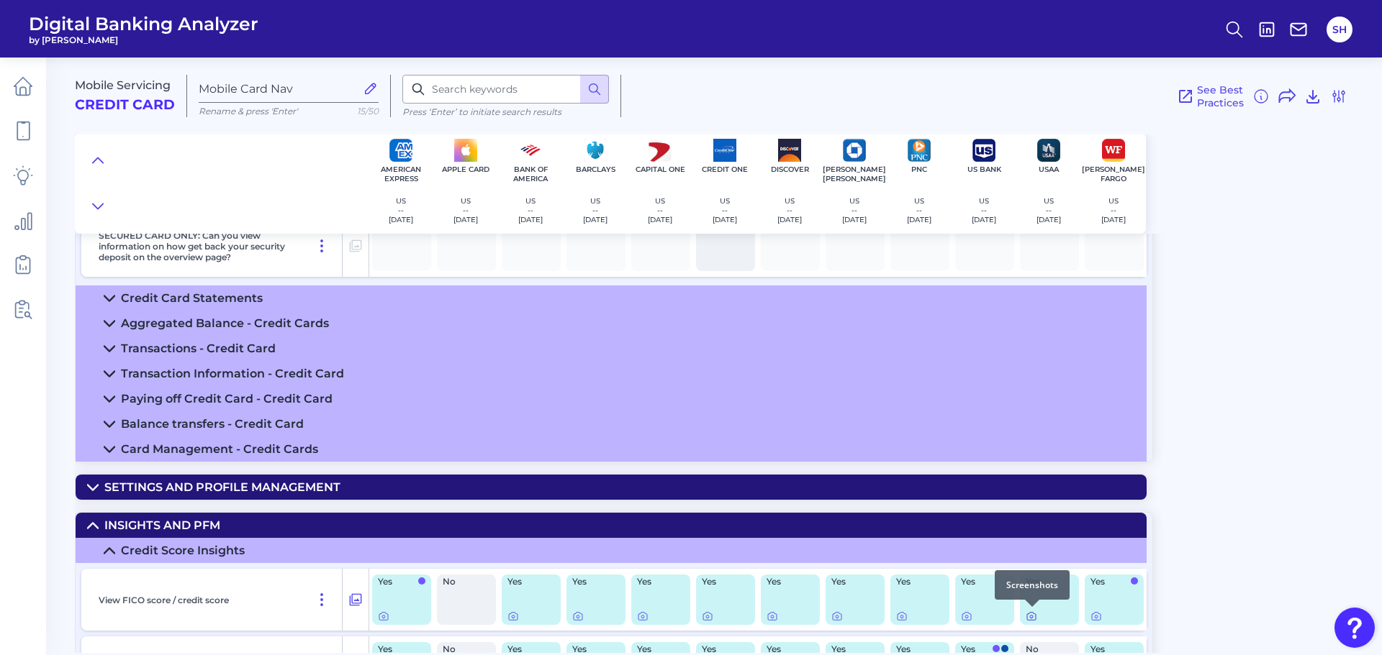
click at [1028, 618] on icon at bounding box center [1031, 617] width 12 height 12
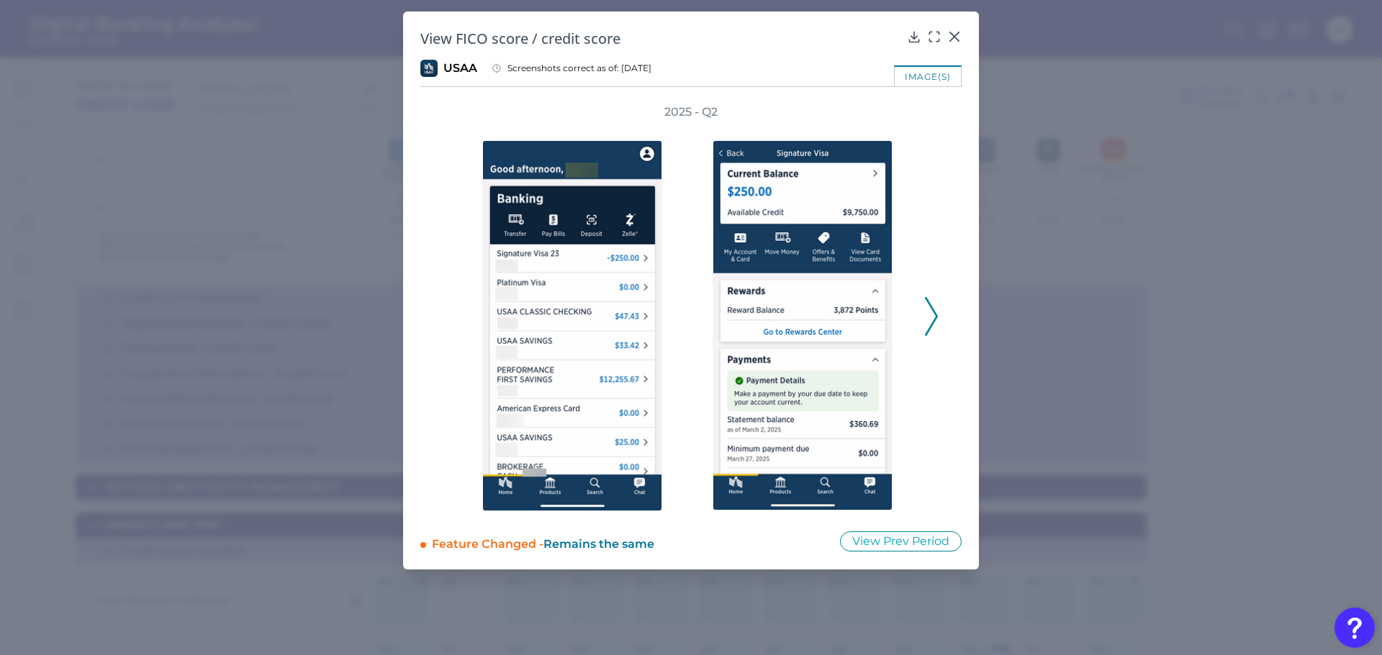
click at [935, 314] on polyline at bounding box center [930, 317] width 11 height 37
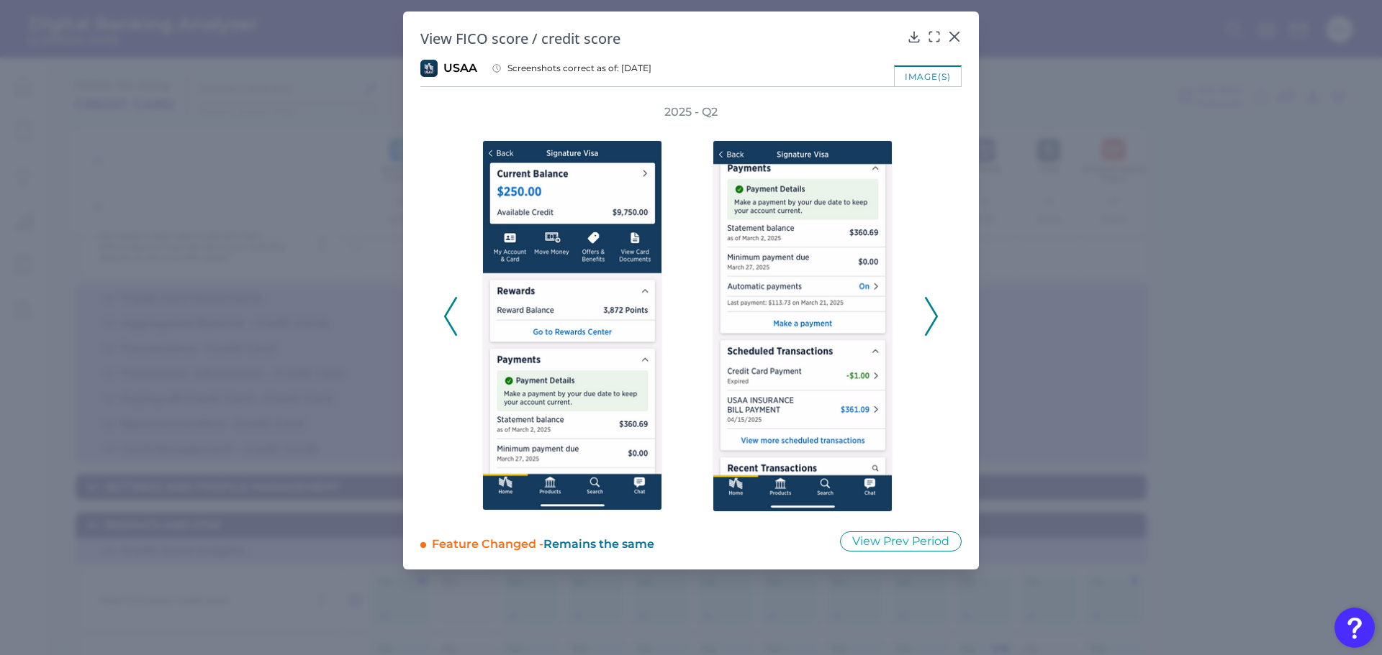
click at [935, 314] on polyline at bounding box center [930, 317] width 11 height 37
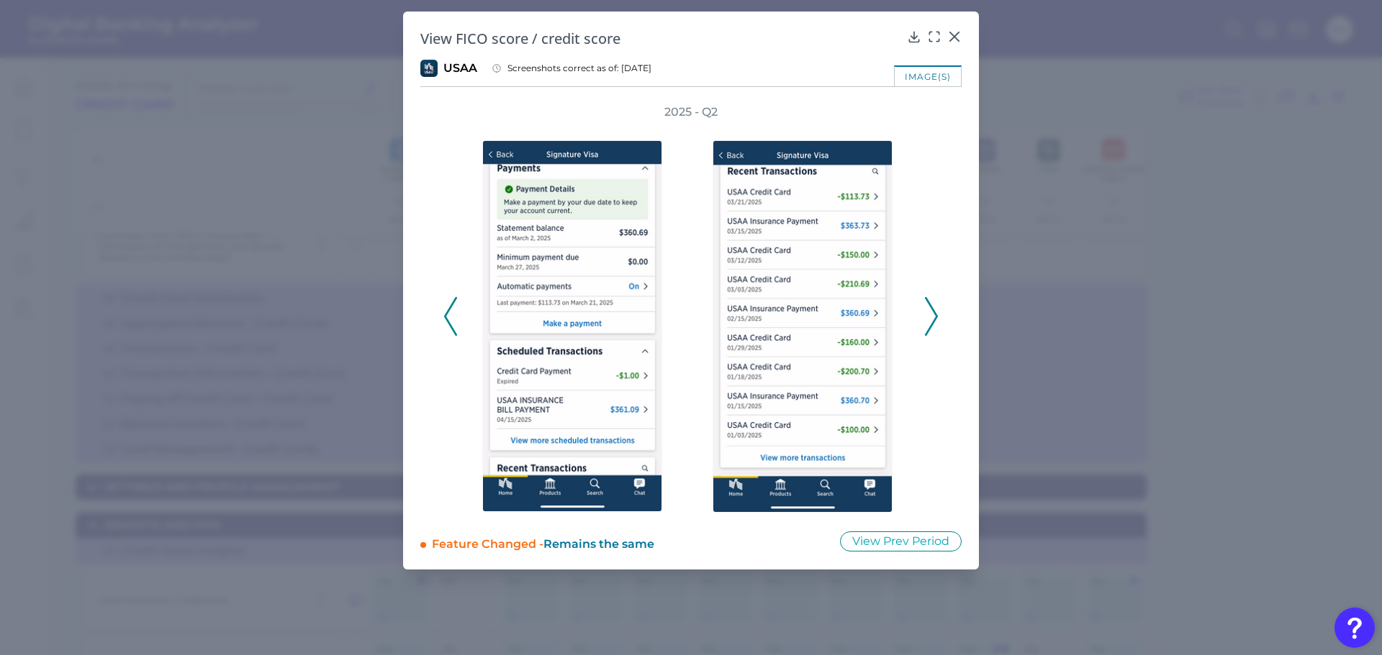
click at [935, 314] on polyline at bounding box center [930, 317] width 11 height 37
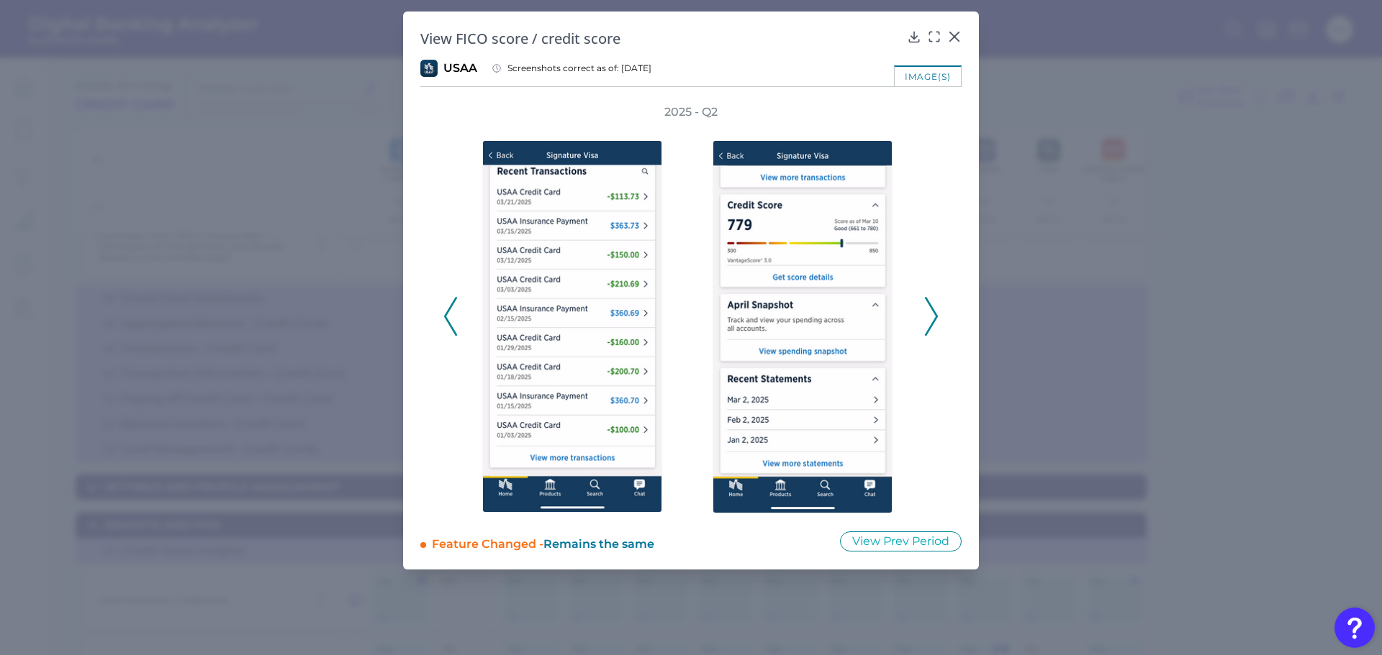
click at [932, 319] on icon at bounding box center [931, 316] width 13 height 39
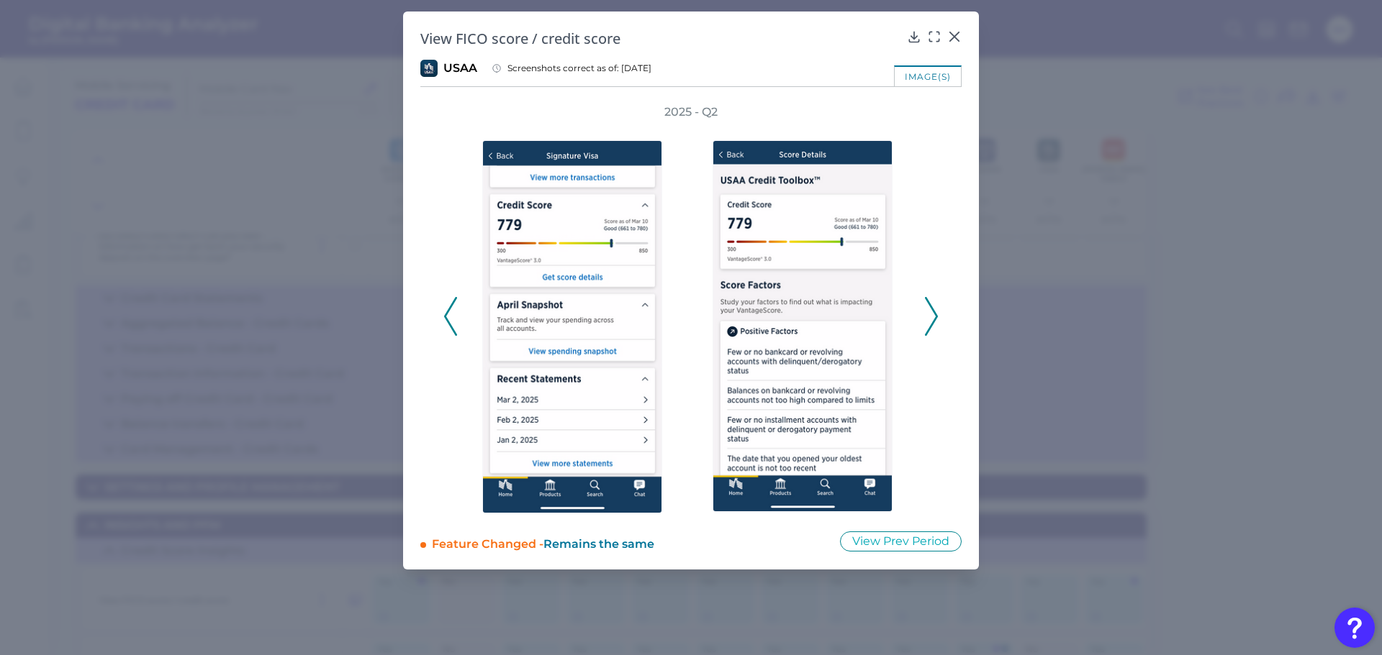
click at [932, 319] on icon at bounding box center [931, 316] width 13 height 39
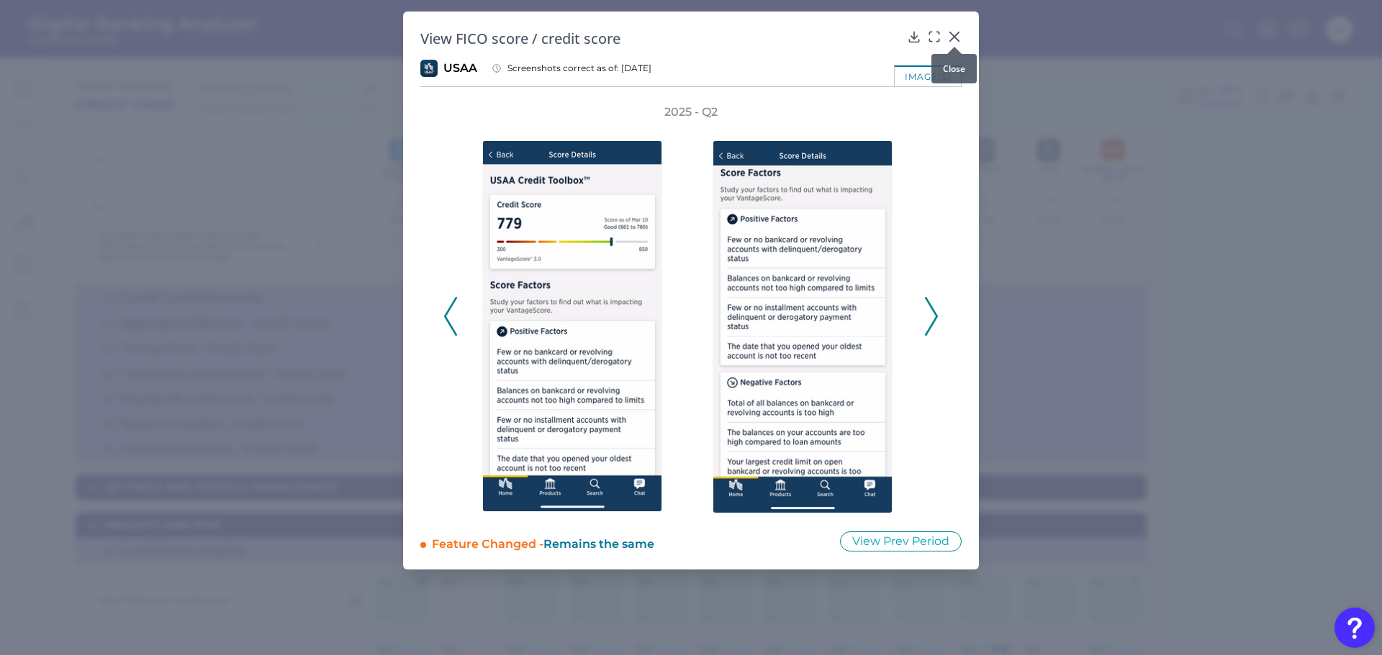
click at [950, 32] on icon at bounding box center [954, 36] width 9 height 9
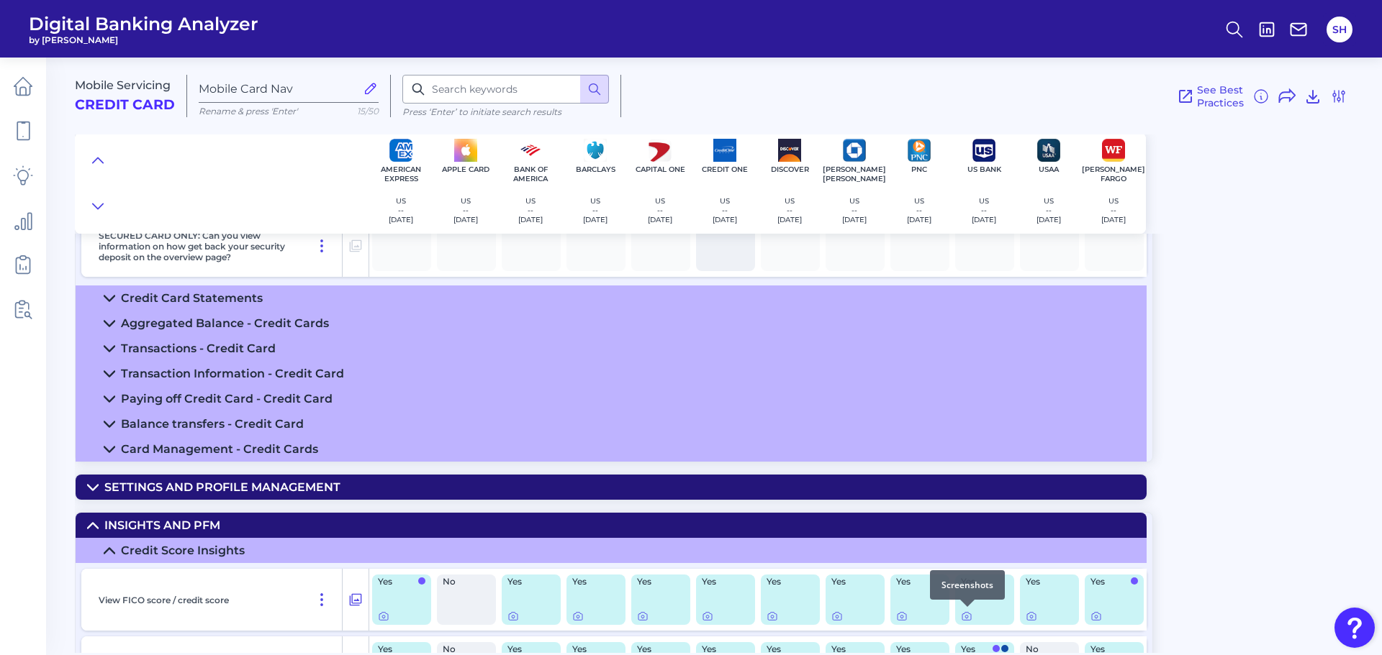
click at [968, 613] on div at bounding box center [967, 607] width 14 height 14
click at [966, 617] on icon at bounding box center [967, 617] width 12 height 12
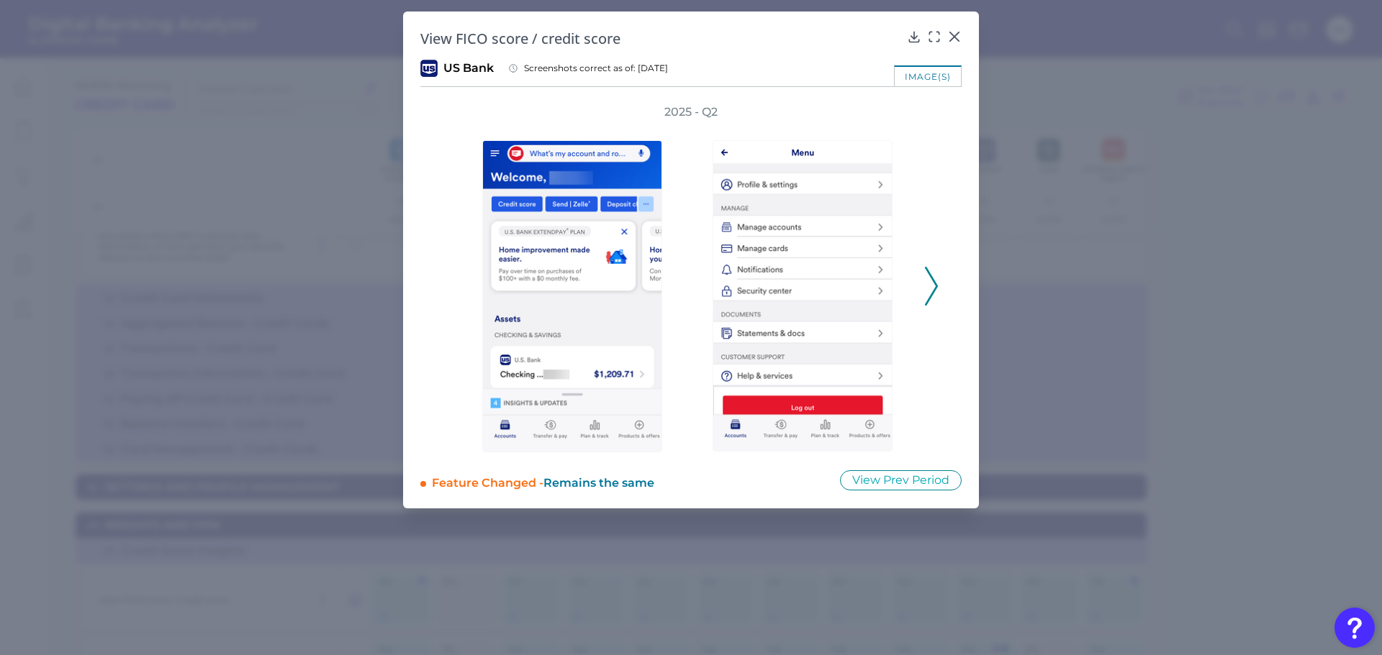
click at [924, 273] on button at bounding box center [931, 286] width 14 height 39
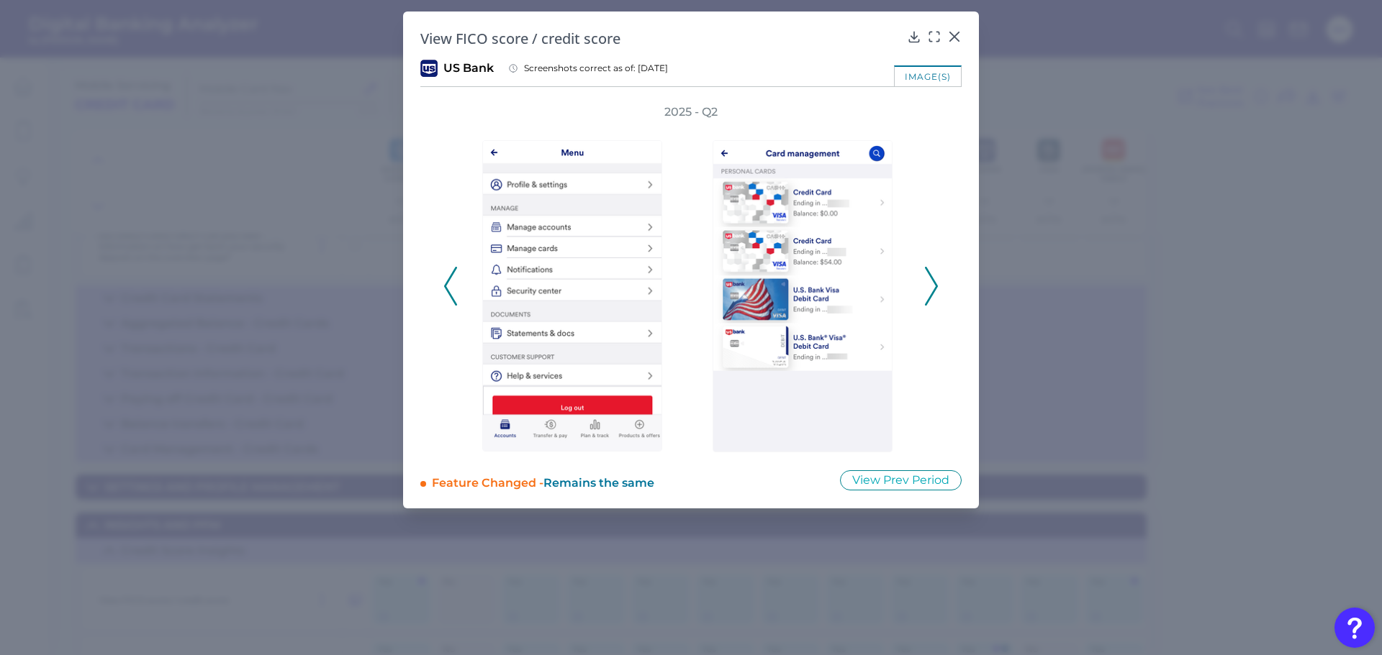
click at [455, 276] on icon at bounding box center [450, 286] width 13 height 39
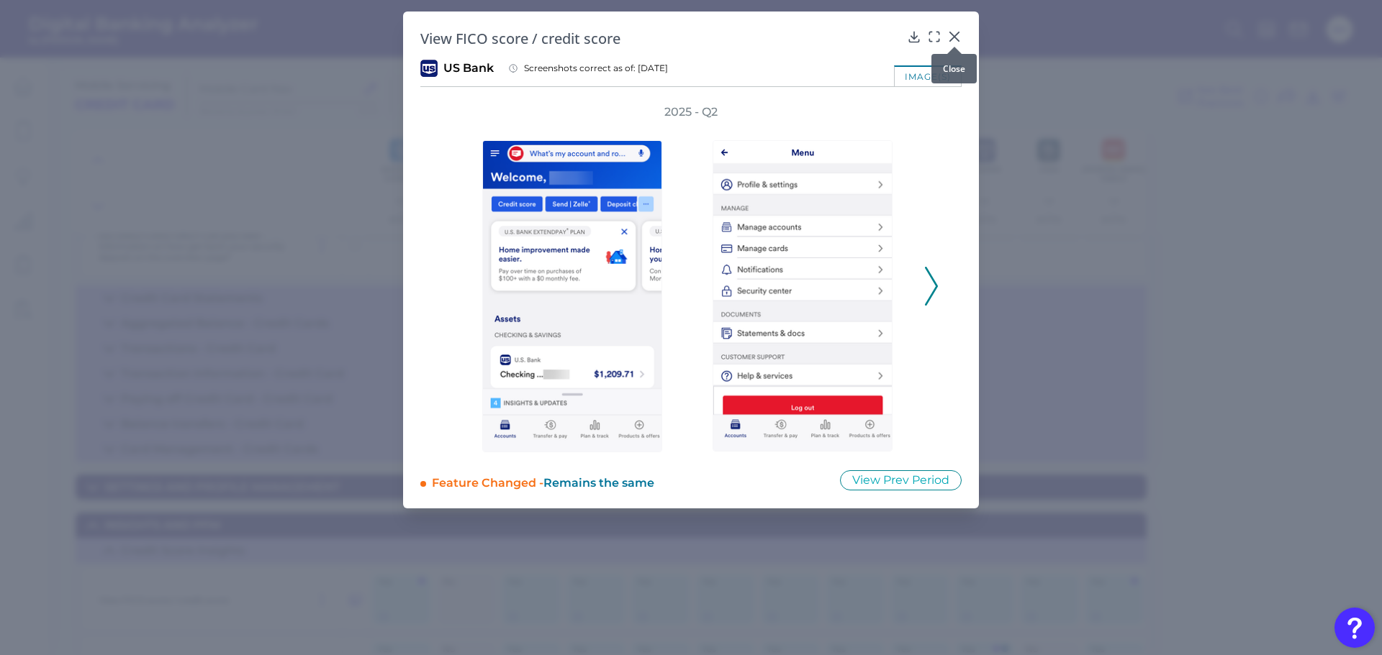
click at [950, 34] on icon at bounding box center [954, 37] width 14 height 14
